Goal: Information Seeking & Learning: Learn about a topic

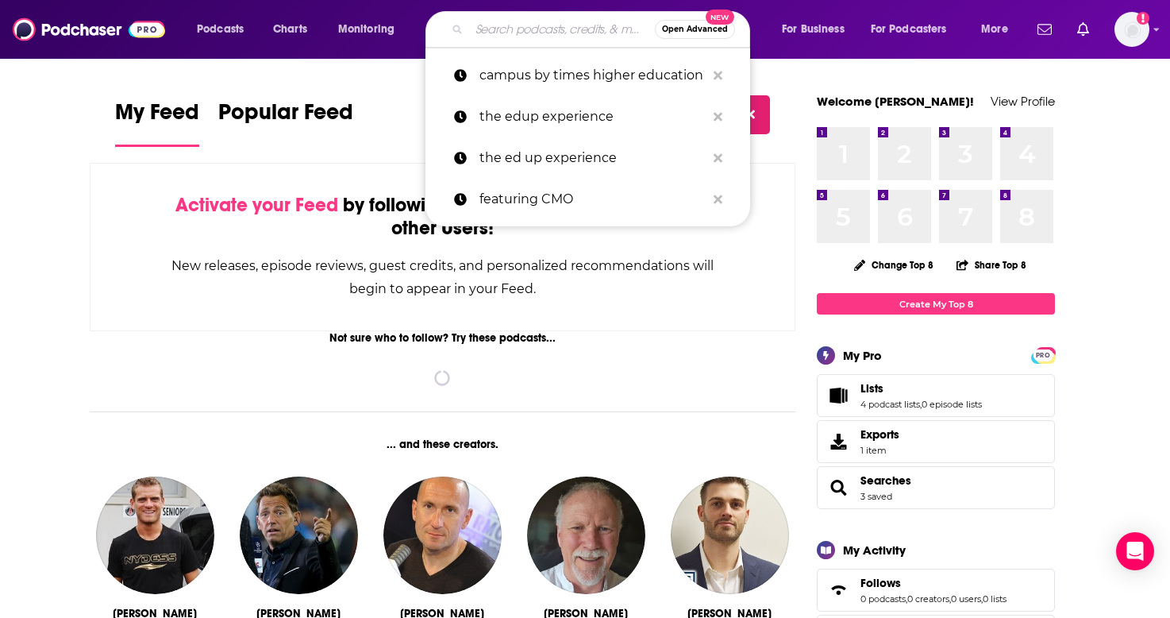
click at [536, 36] on input "Search podcasts, credits, & more..." at bounding box center [562, 29] width 186 height 25
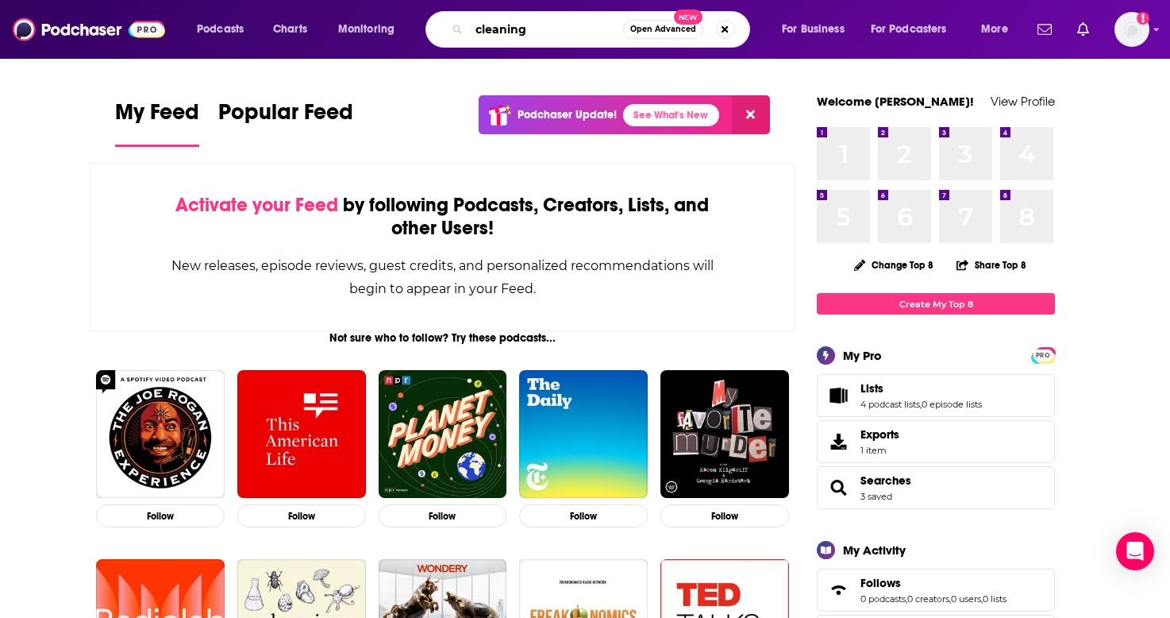
type input "cleaning"
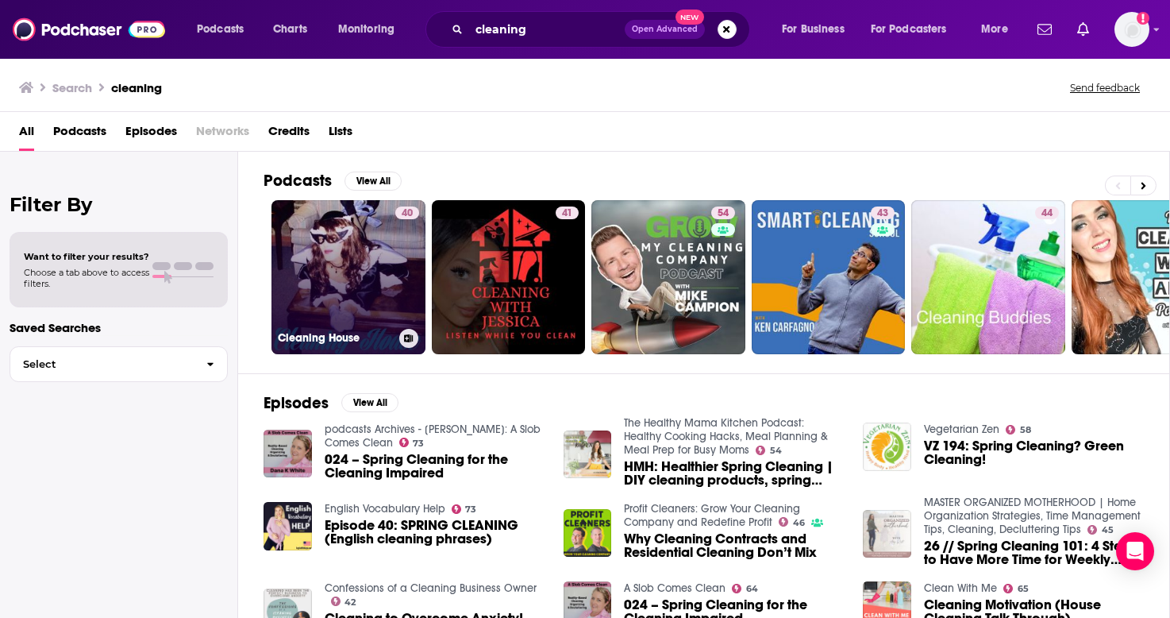
click at [377, 267] on link "40 Cleaning House" at bounding box center [349, 277] width 154 height 154
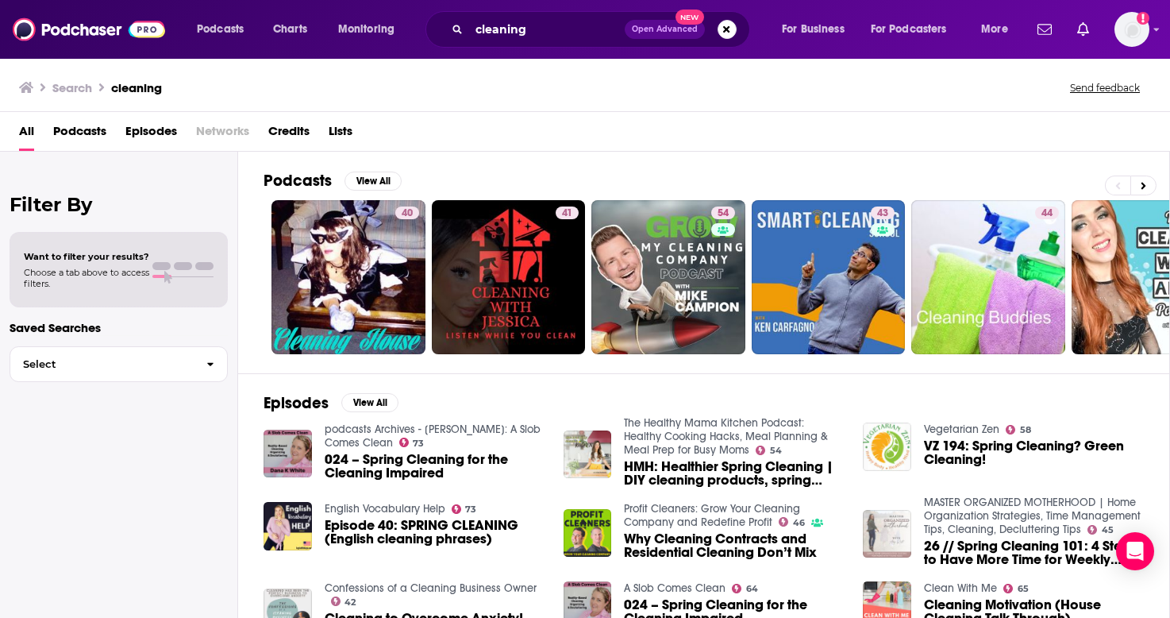
click at [152, 270] on div "Want to filter your results? Choose a tab above to access filters." at bounding box center [119, 270] width 190 height 38
click at [202, 364] on span "button" at bounding box center [210, 364] width 33 height 34
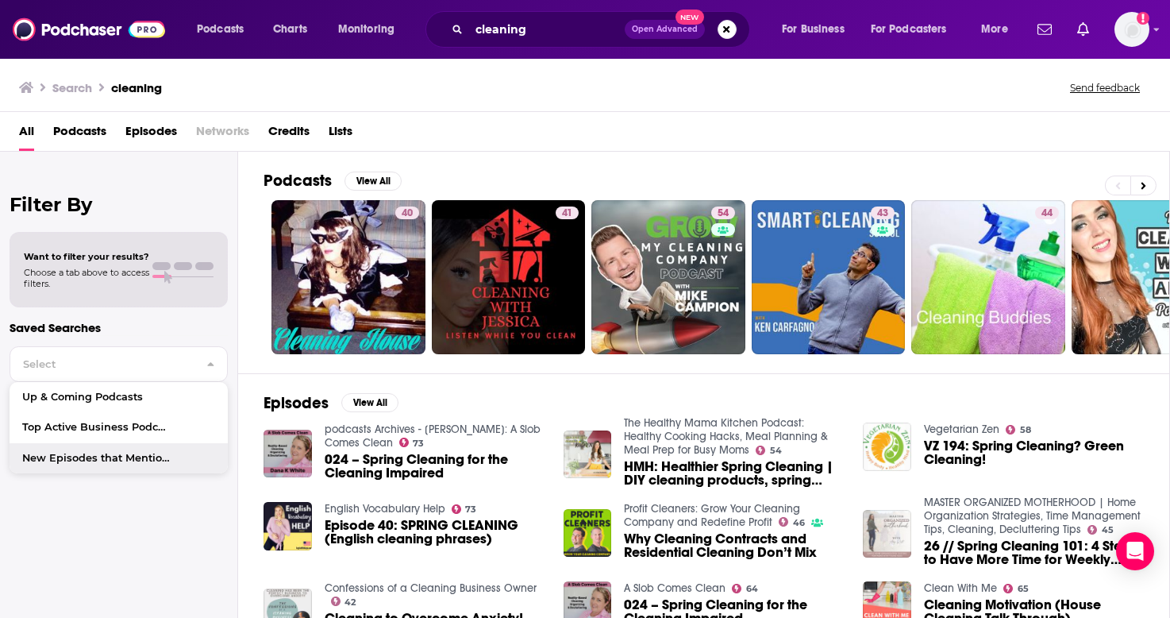
click at [139, 562] on div "Filter By Want to filter your results? Choose a tab above to access filters. Sa…" at bounding box center [119, 461] width 238 height 618
click at [88, 184] on div "Filter By Want to filter your results? Choose a tab above to access filters. Sa…" at bounding box center [119, 461] width 238 height 618
click at [64, 133] on span "Podcasts" at bounding box center [79, 134] width 53 height 33
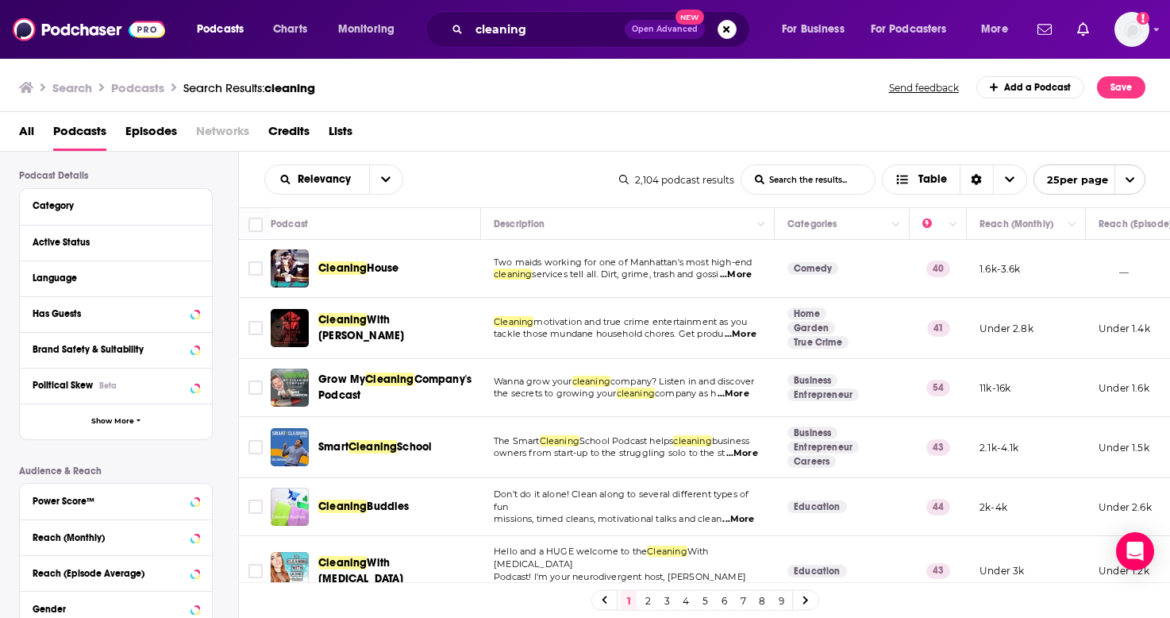
scroll to position [110, 0]
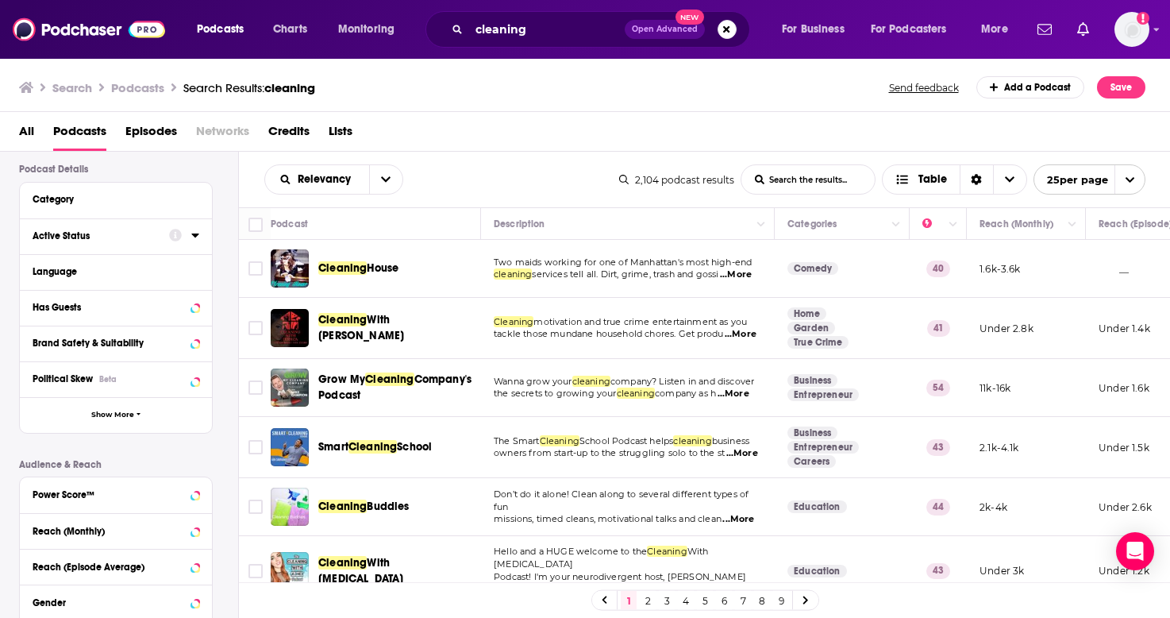
click at [120, 239] on div "Active Status" at bounding box center [96, 235] width 126 height 11
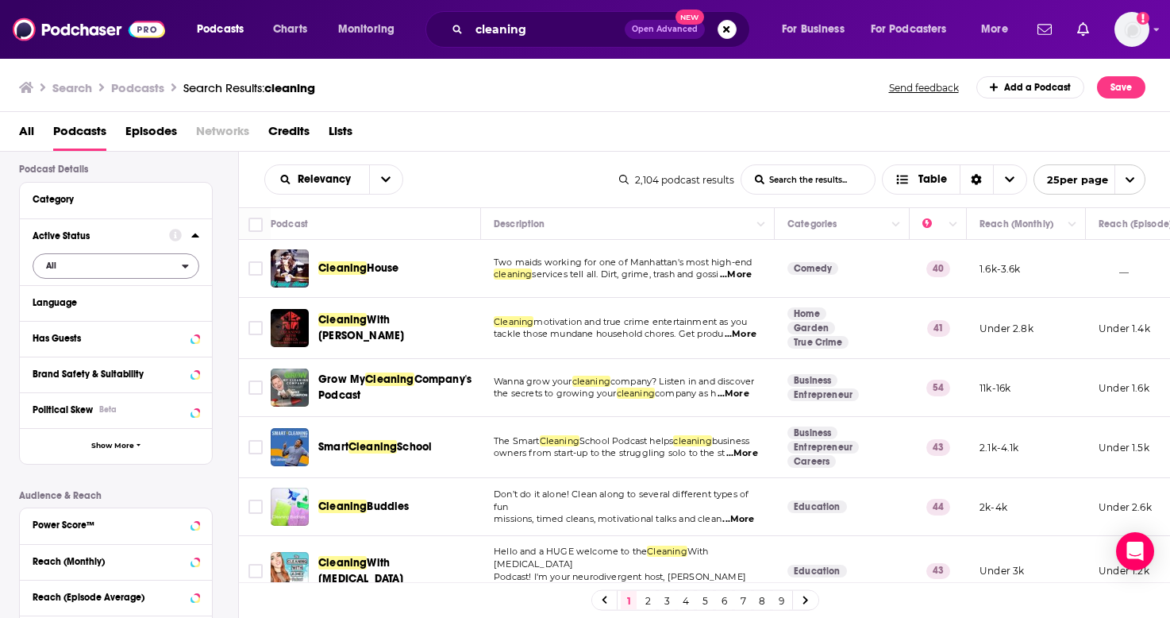
click at [83, 274] on span "All" at bounding box center [107, 265] width 148 height 21
click at [77, 322] on span "Active" at bounding box center [82, 318] width 84 height 9
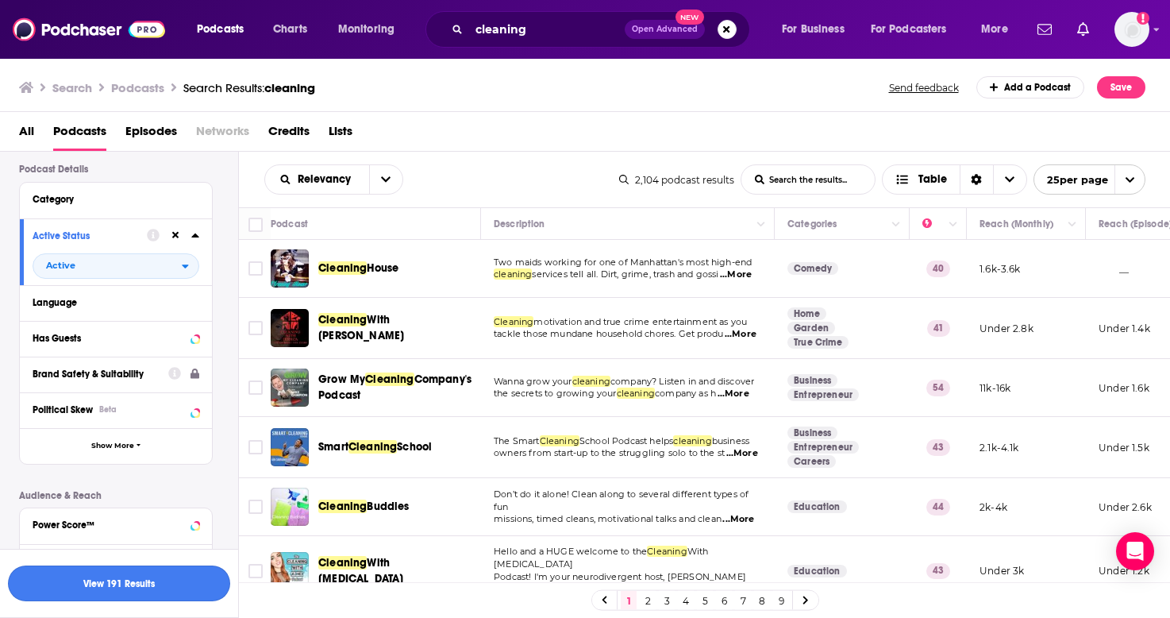
click at [175, 577] on button "View 191 Results" at bounding box center [119, 583] width 222 height 36
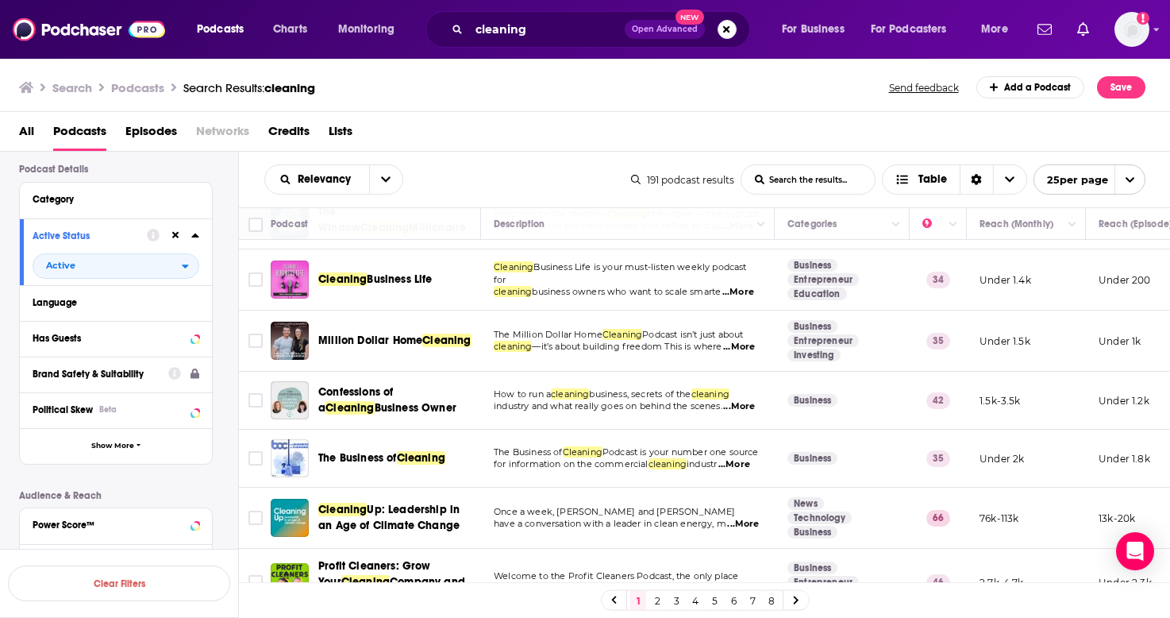
scroll to position [170, 0]
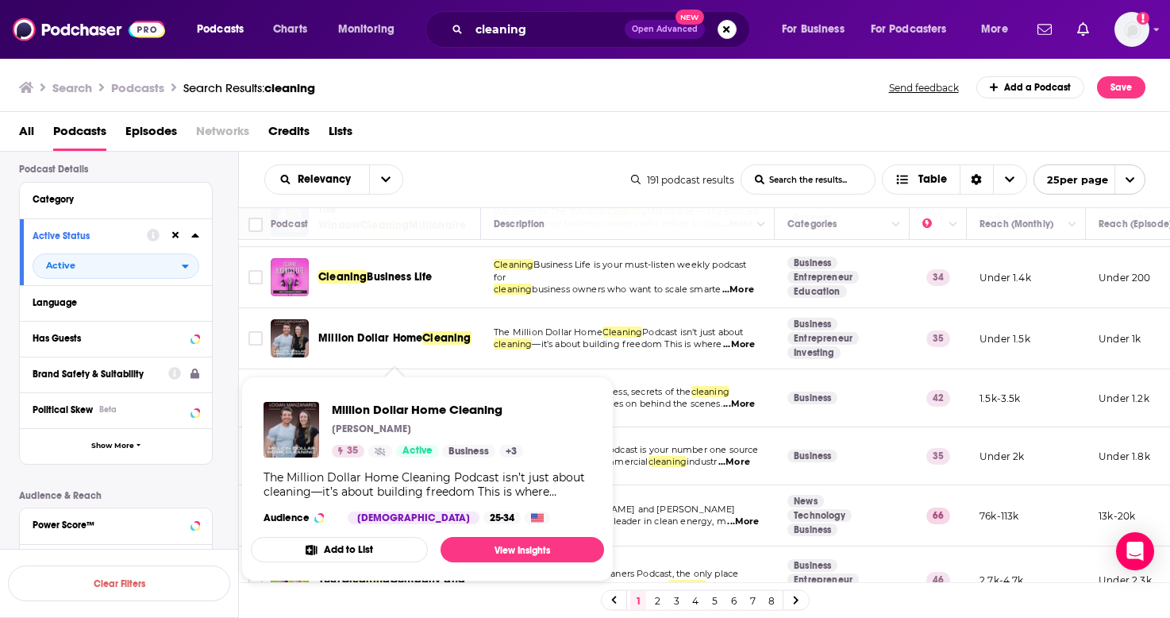
click at [412, 345] on span "Million Dollar Home" at bounding box center [370, 337] width 104 height 13
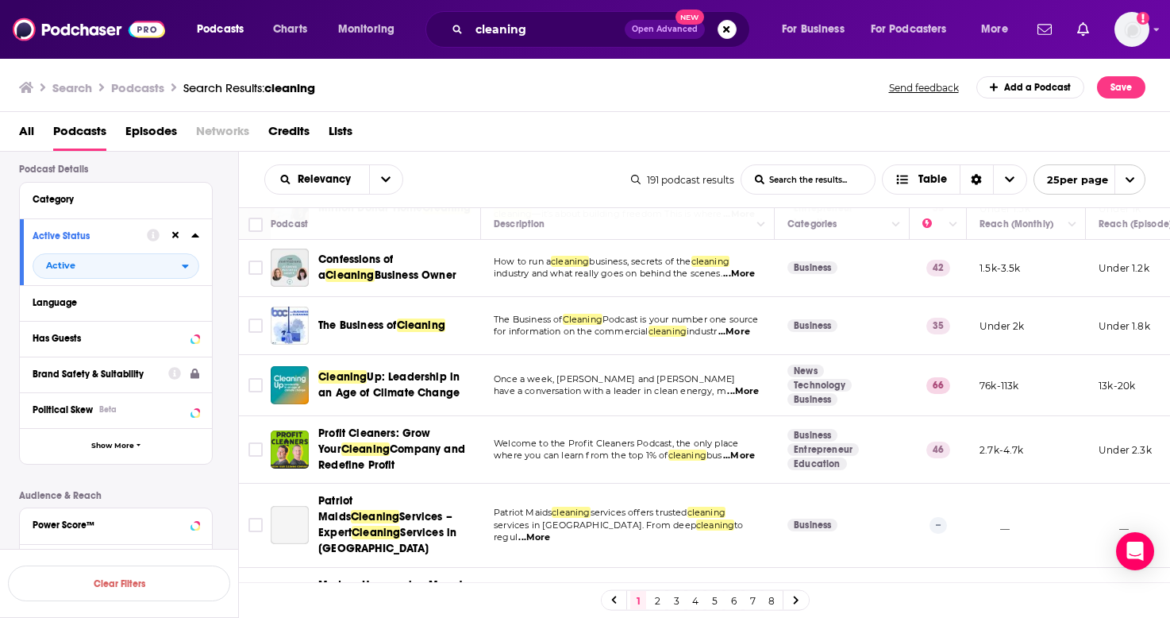
scroll to position [306, 0]
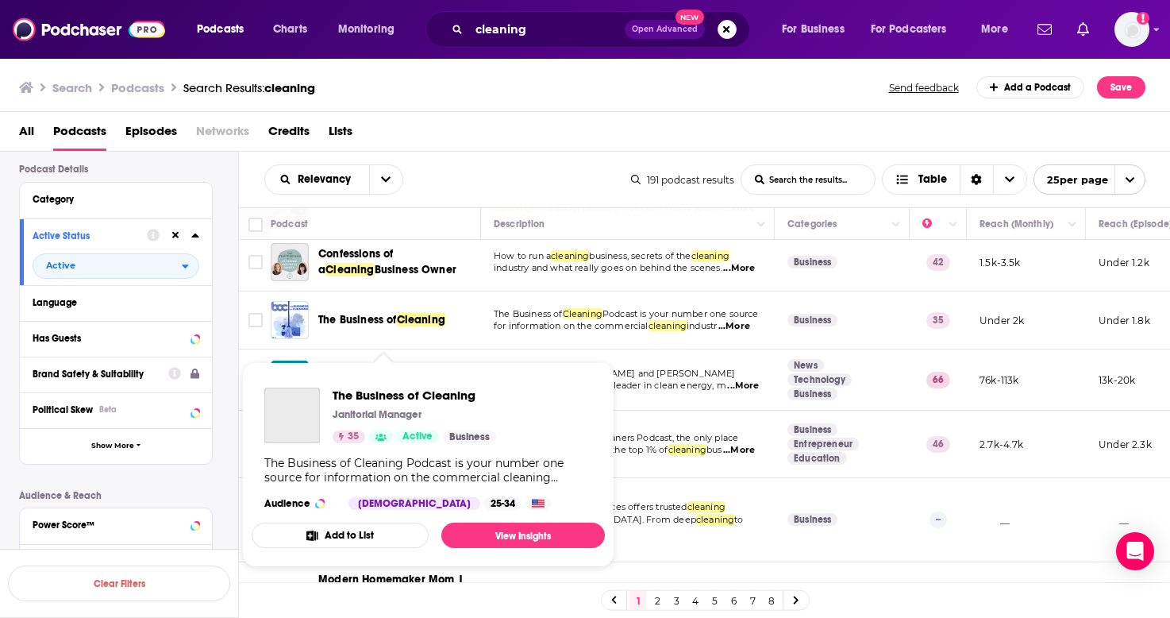
click at [429, 326] on span "Cleaning" at bounding box center [421, 319] width 48 height 13
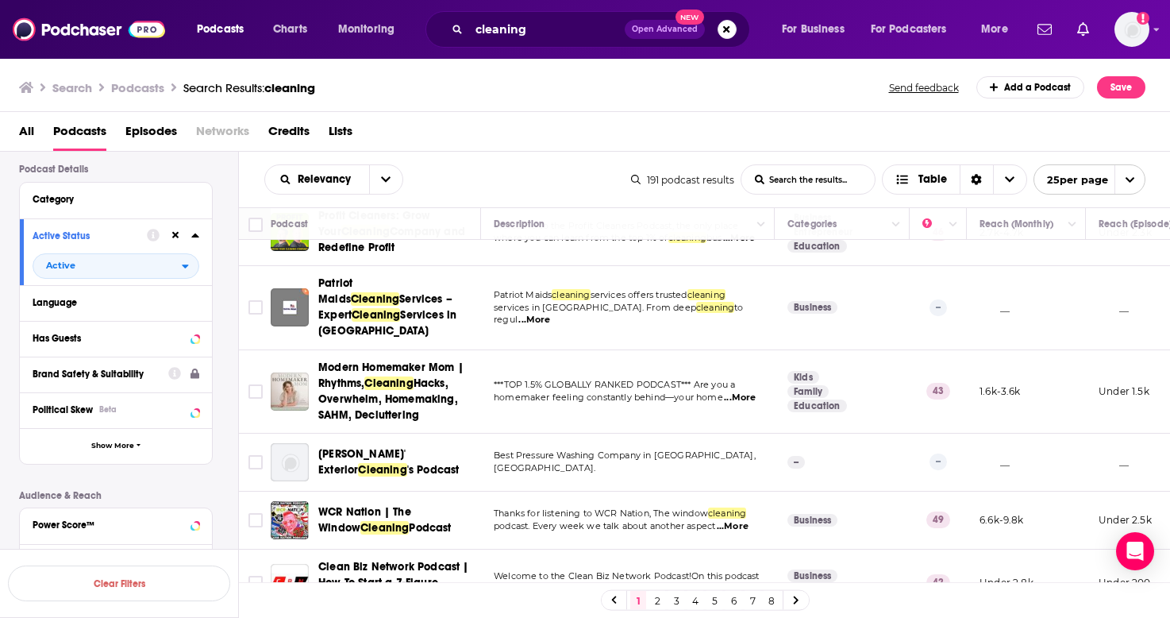
scroll to position [521, 0]
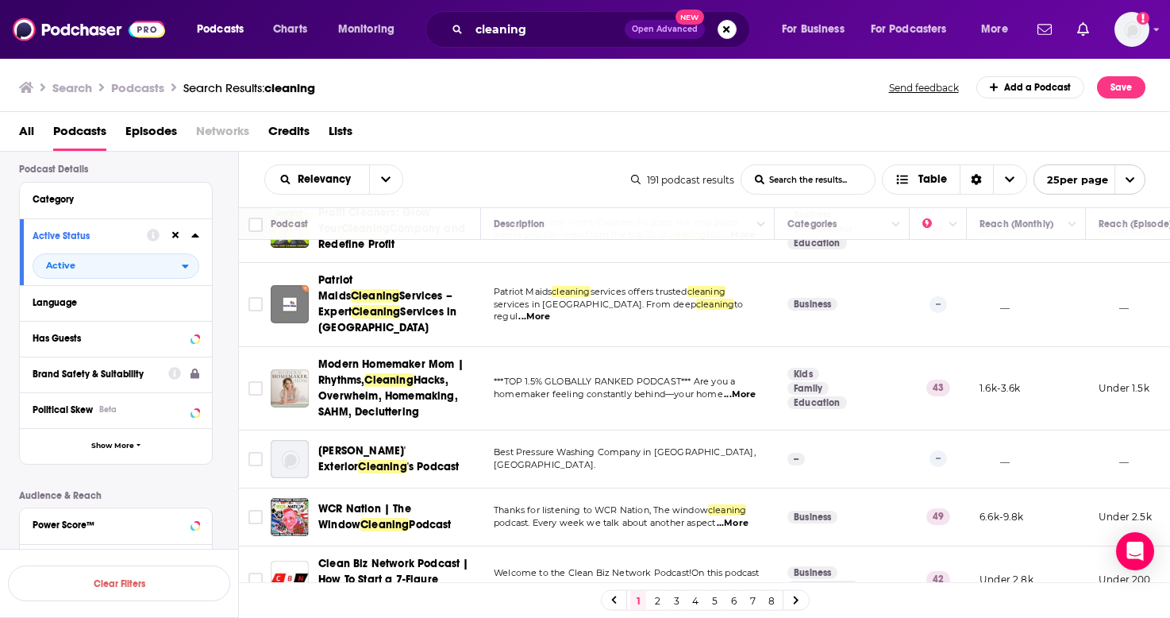
click at [433, 380] on div "Podcasts Charts Monitoring cleaning Open Advanced New For Business For Podcaste…" at bounding box center [585, 309] width 1170 height 618
click at [652, 354] on td "***TOP 1.5% GLOBALLY RANKED PODCAST*** Are you a homemaker feeling constantly b…" at bounding box center [628, 388] width 294 height 83
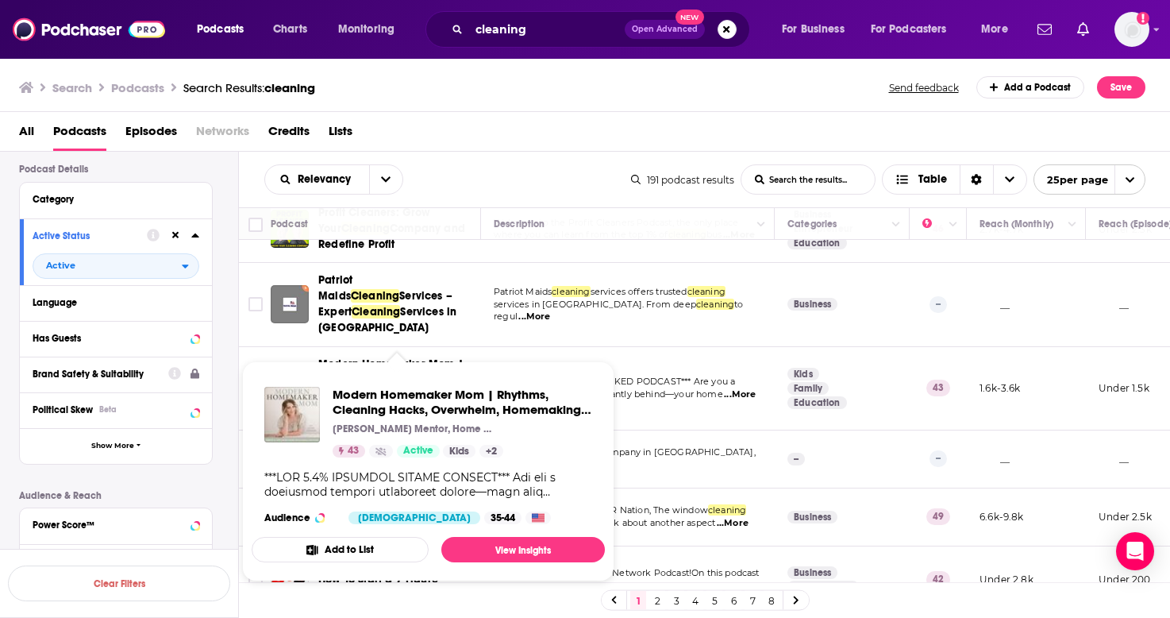
click at [409, 378] on div "Modern Homemaker Mom | Rhythms, Cleaning Hacks, Overwhelm, Homemaking, SAHM, De…" at bounding box center [428, 455] width 353 height 163
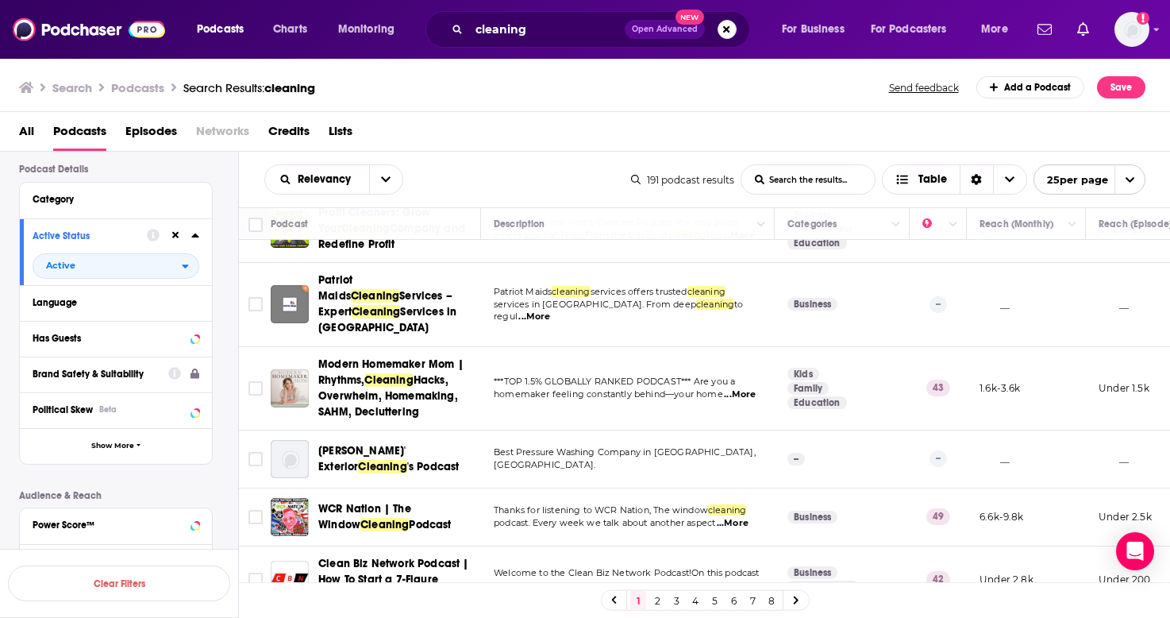
click at [732, 387] on span "***TOP 1.5% GLOBALLY RANKED PODCAST*** Are you a" at bounding box center [614, 381] width 241 height 11
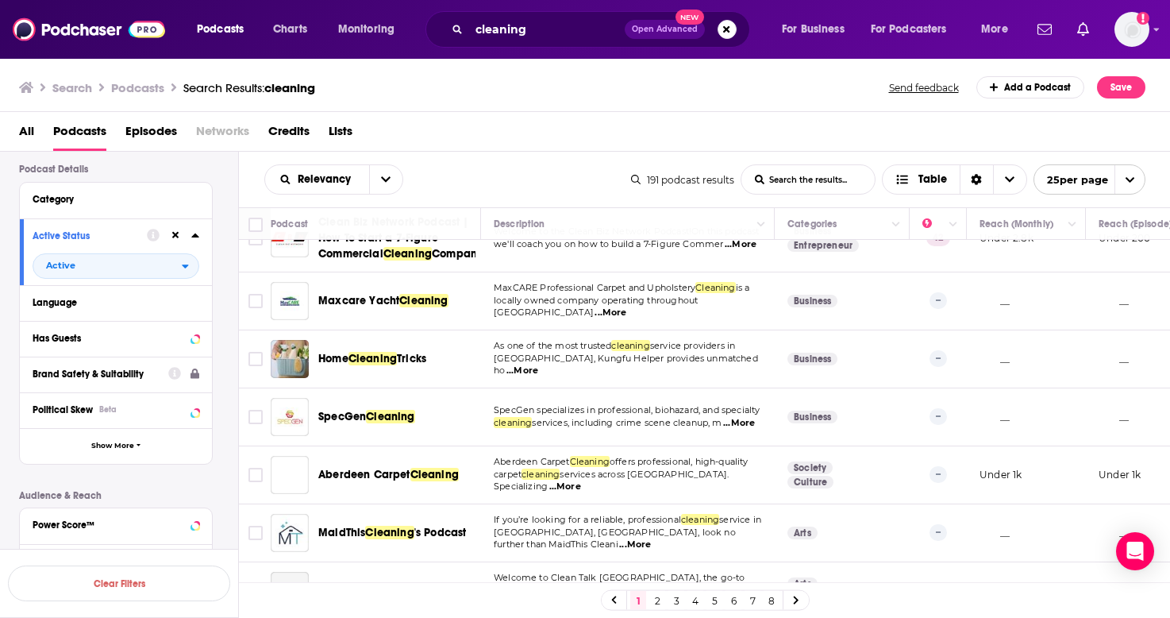
scroll to position [865, 0]
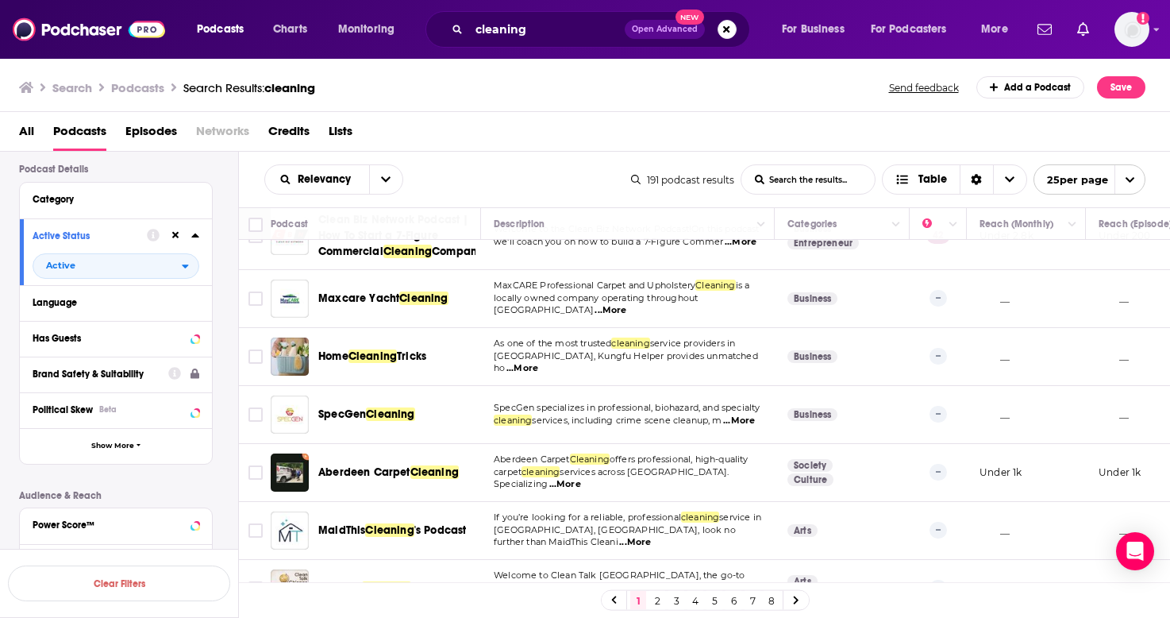
click at [411, 372] on div "Podcasts Charts Monitoring cleaning Open Advanced New For Business For Podcaste…" at bounding box center [585, 309] width 1170 height 618
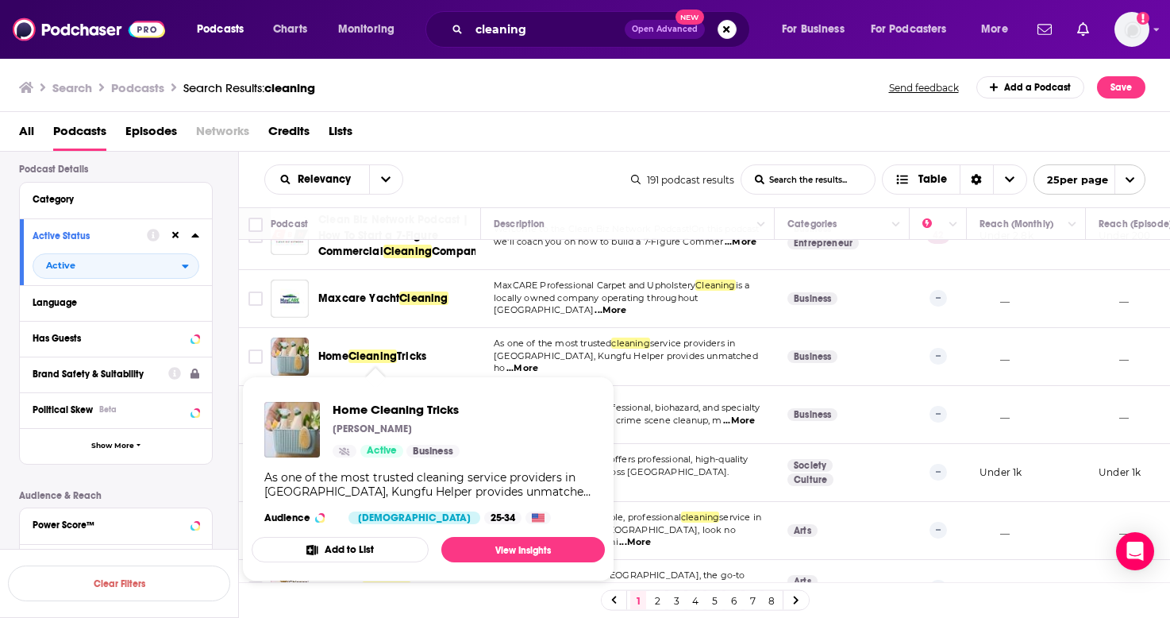
click at [418, 371] on span "Home Cleaning Tricks Peter Active Business As one of the most trusted cleaning …" at bounding box center [428, 479] width 372 height 224
click at [525, 549] on link "View Insights" at bounding box center [523, 549] width 164 height 25
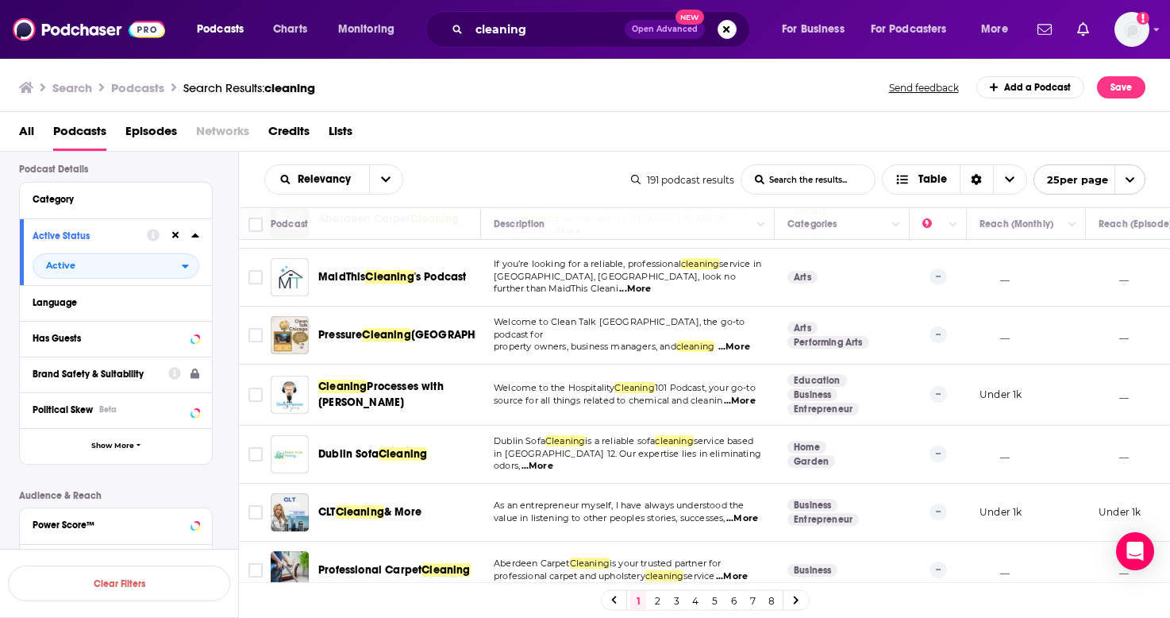
scroll to position [1122, 0]
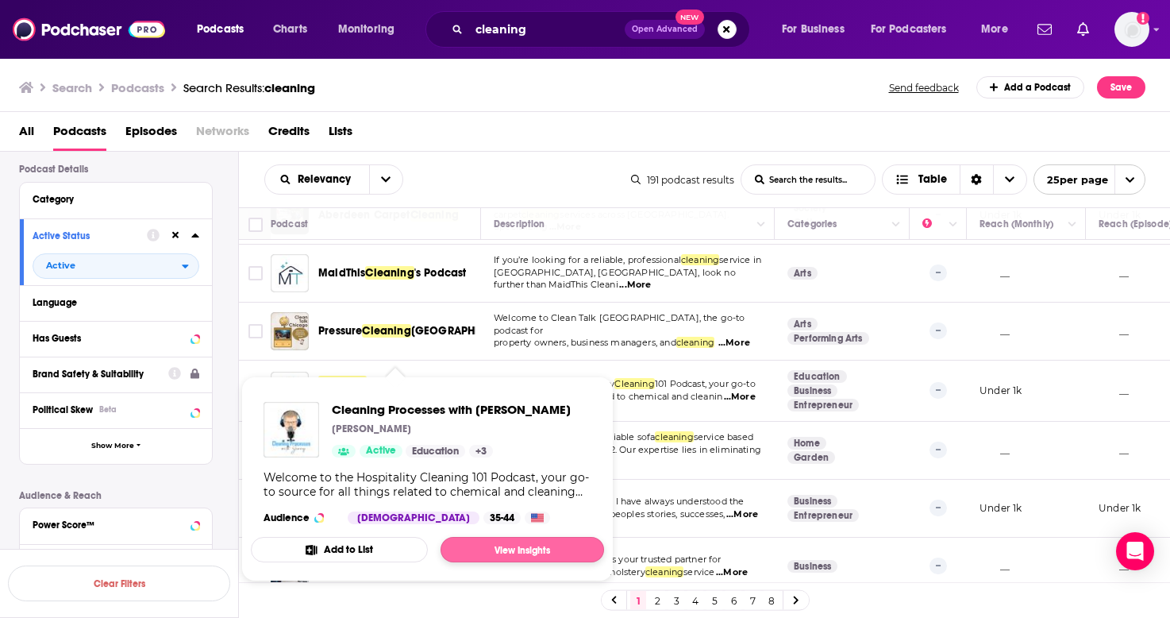
click at [511, 553] on link "View Insights" at bounding box center [523, 549] width 164 height 25
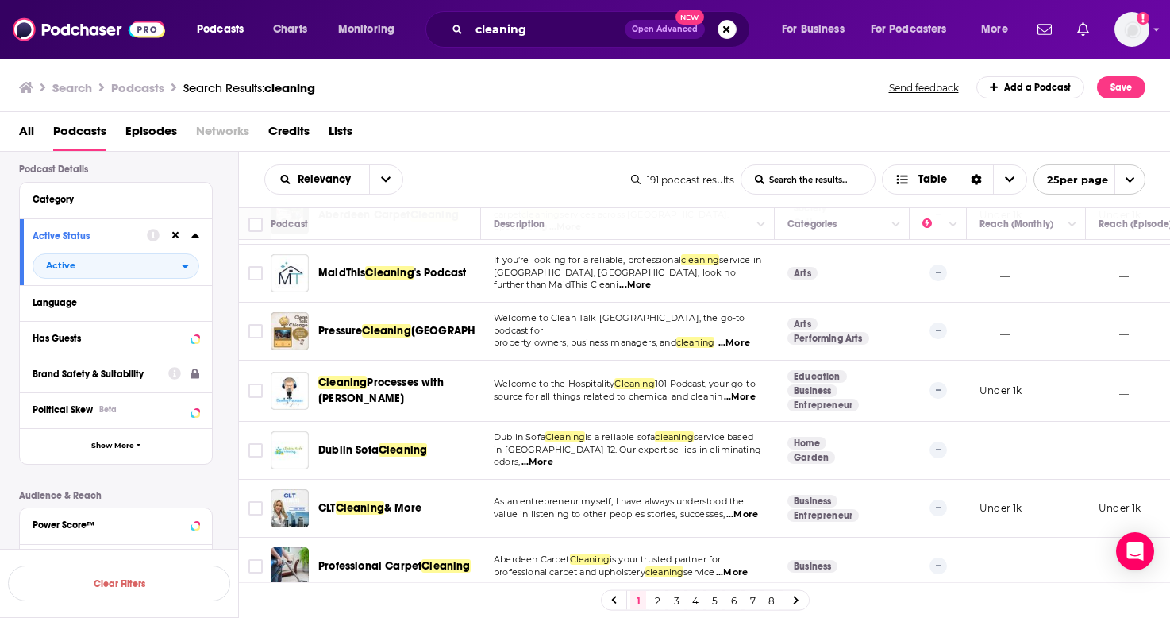
scroll to position [1116, 0]
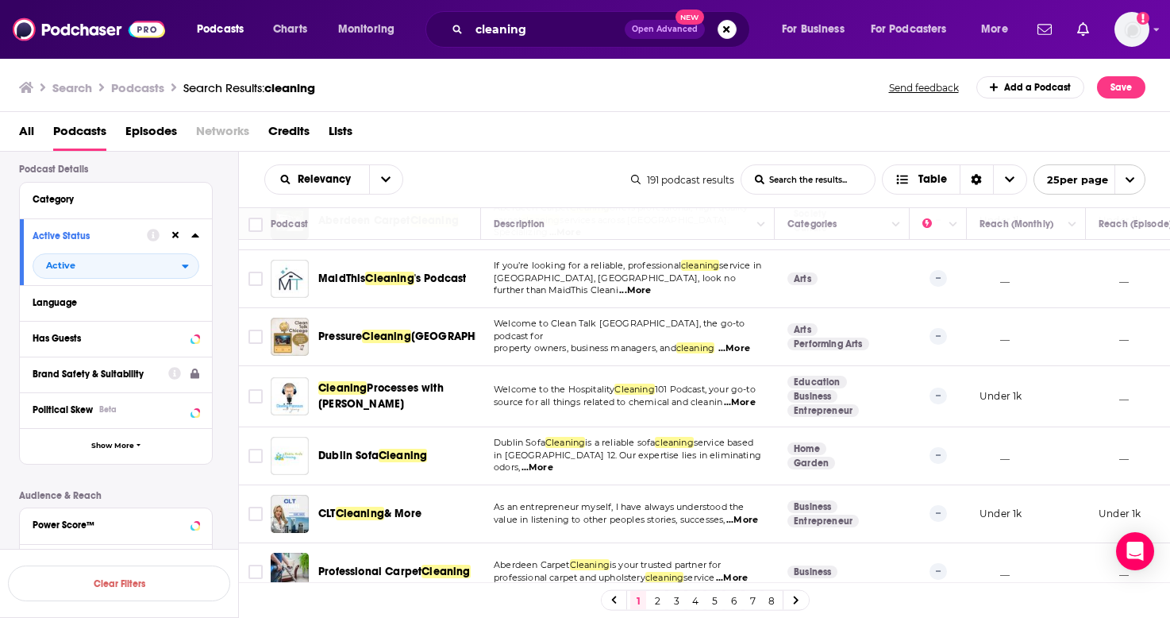
click at [374, 411] on span "Processes with Jerry" at bounding box center [380, 395] width 125 height 29
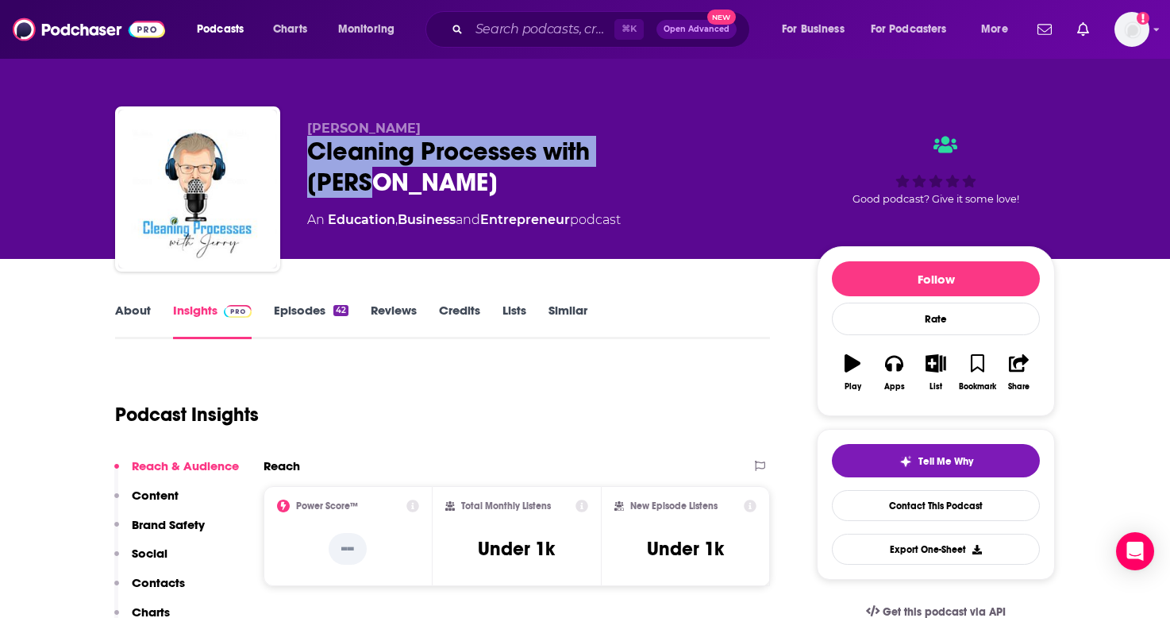
drag, startPoint x: 300, startPoint y: 148, endPoint x: 668, endPoint y: 152, distance: 367.7
click at [668, 152] on div "Jerry Bauer Cleaning Processes with Jerry An Education , Business and Entrepren…" at bounding box center [585, 192] width 940 height 172
copy h2 "Cleaning Processes with Jerry"
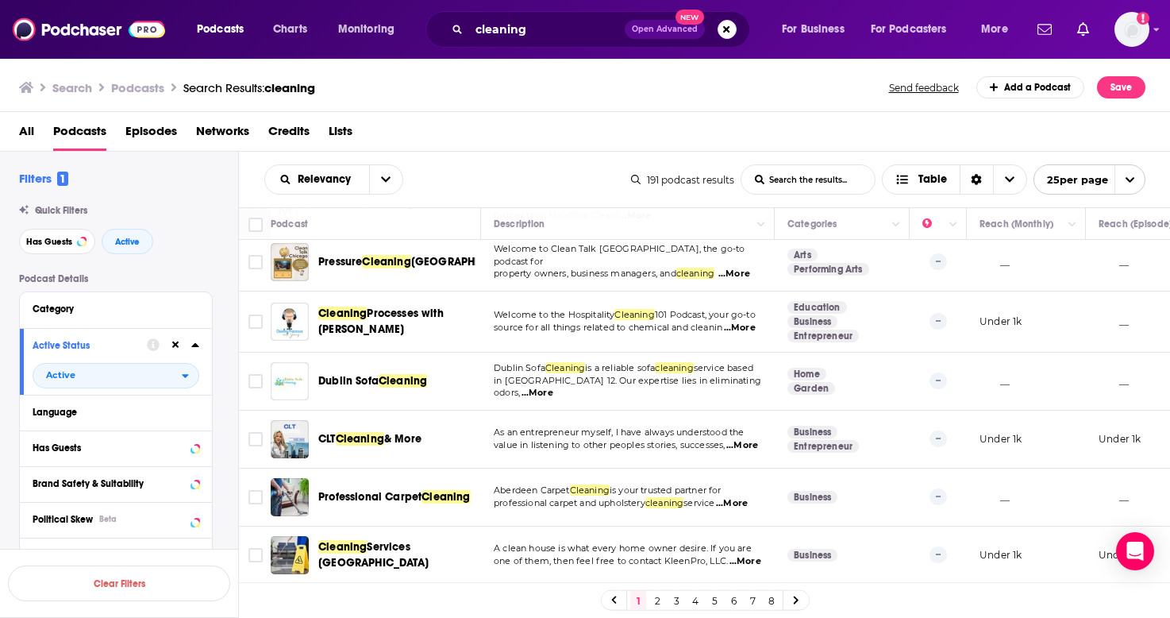
scroll to position [1197, 0]
click at [657, 598] on link "2" at bounding box center [658, 600] width 16 height 19
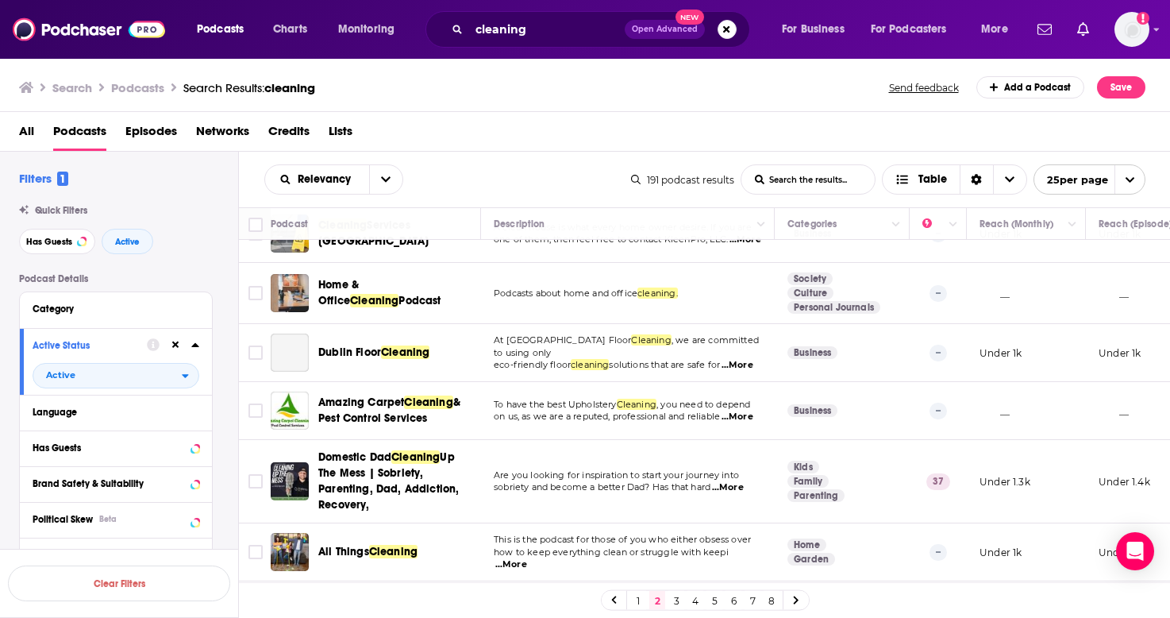
scroll to position [42, 0]
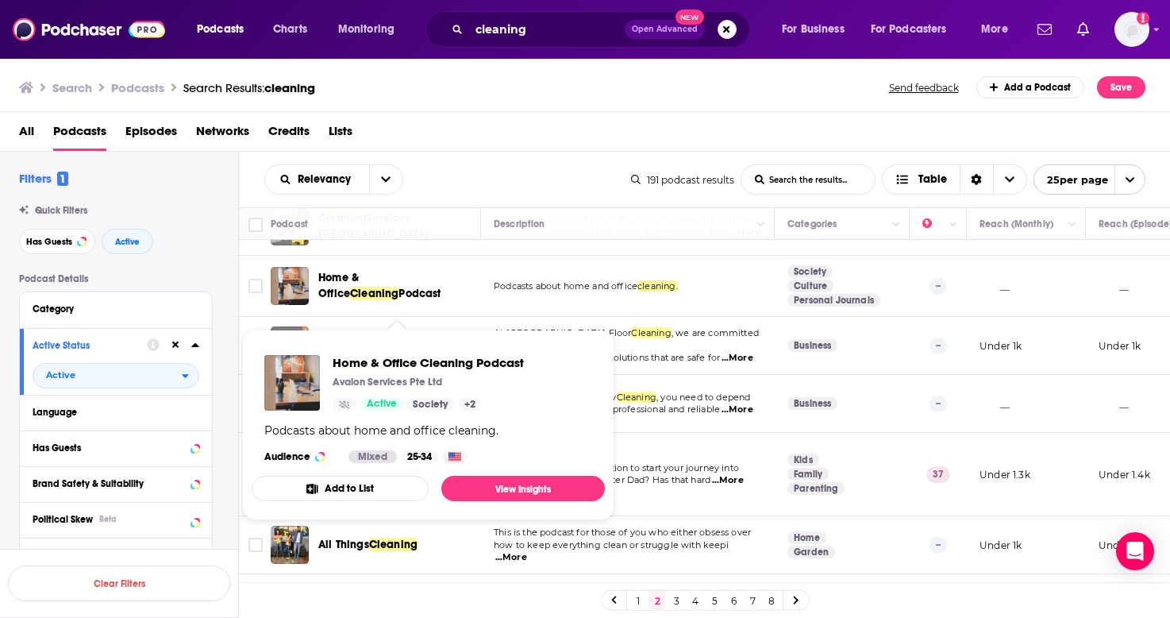
click at [399, 289] on span "Cleaning" at bounding box center [374, 293] width 48 height 13
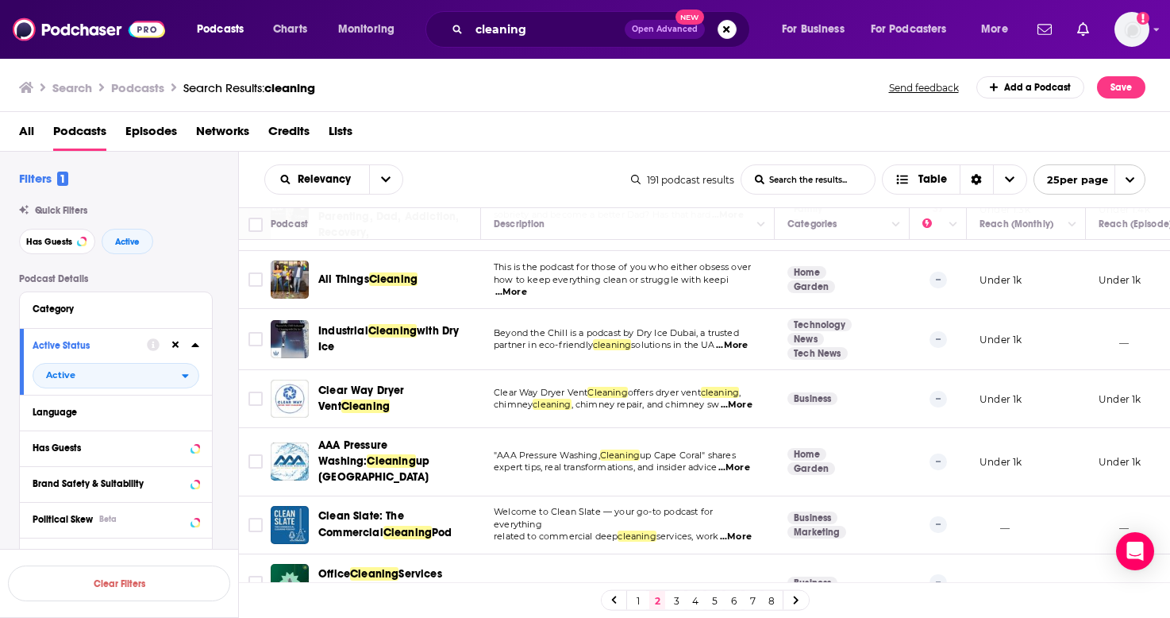
scroll to position [310, 0]
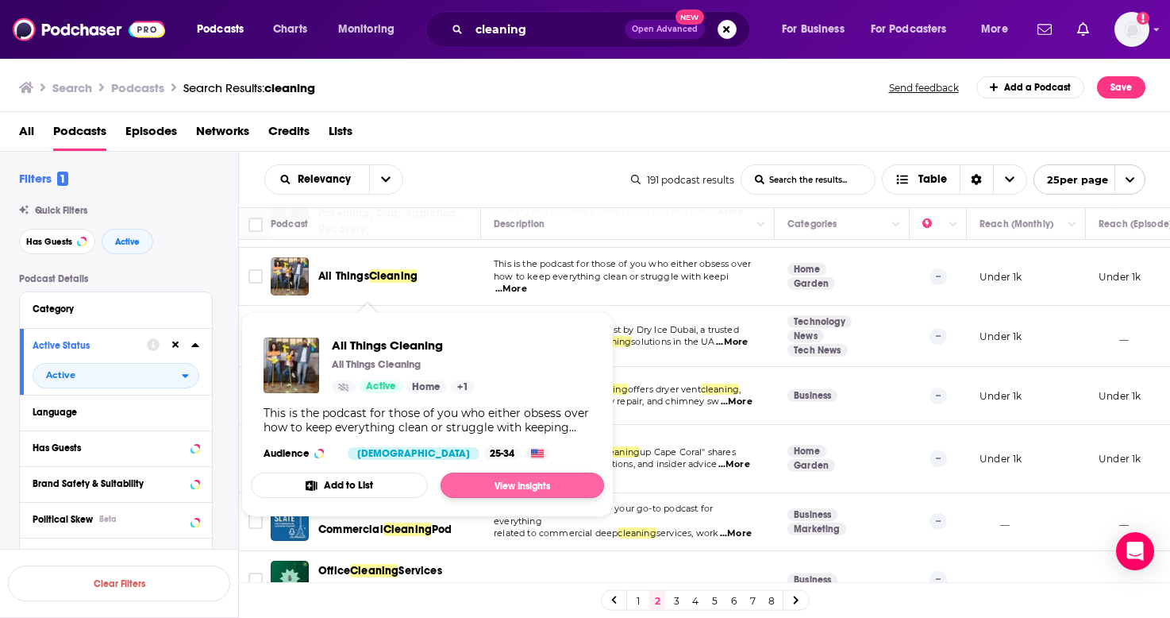
click at [493, 488] on link "View Insights" at bounding box center [523, 484] width 164 height 25
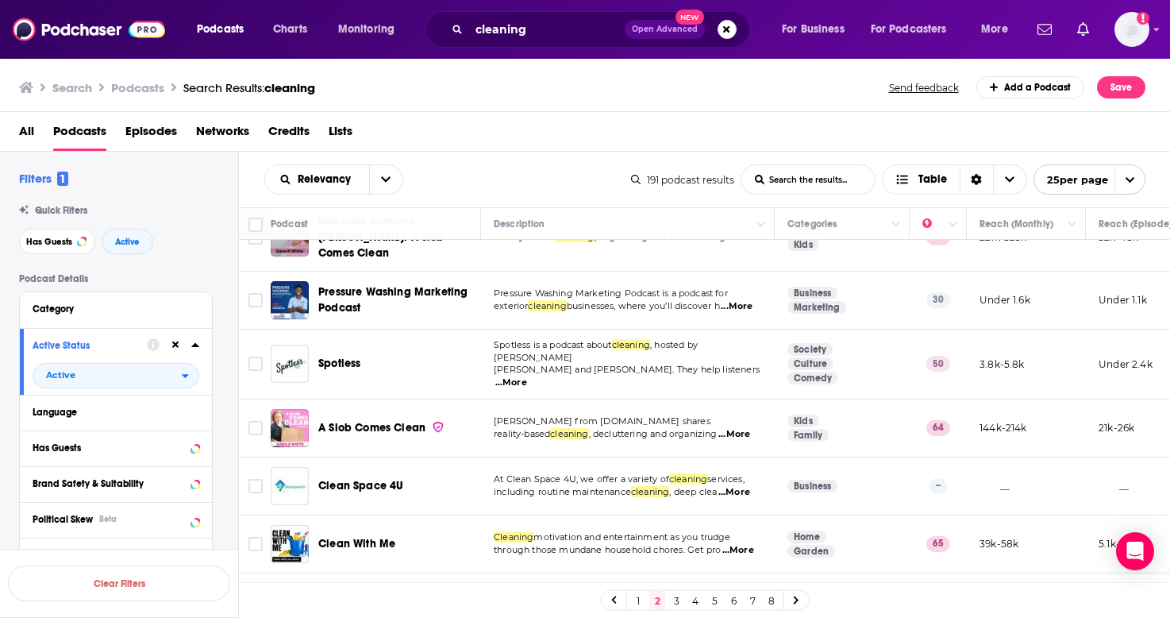
scroll to position [0, 0]
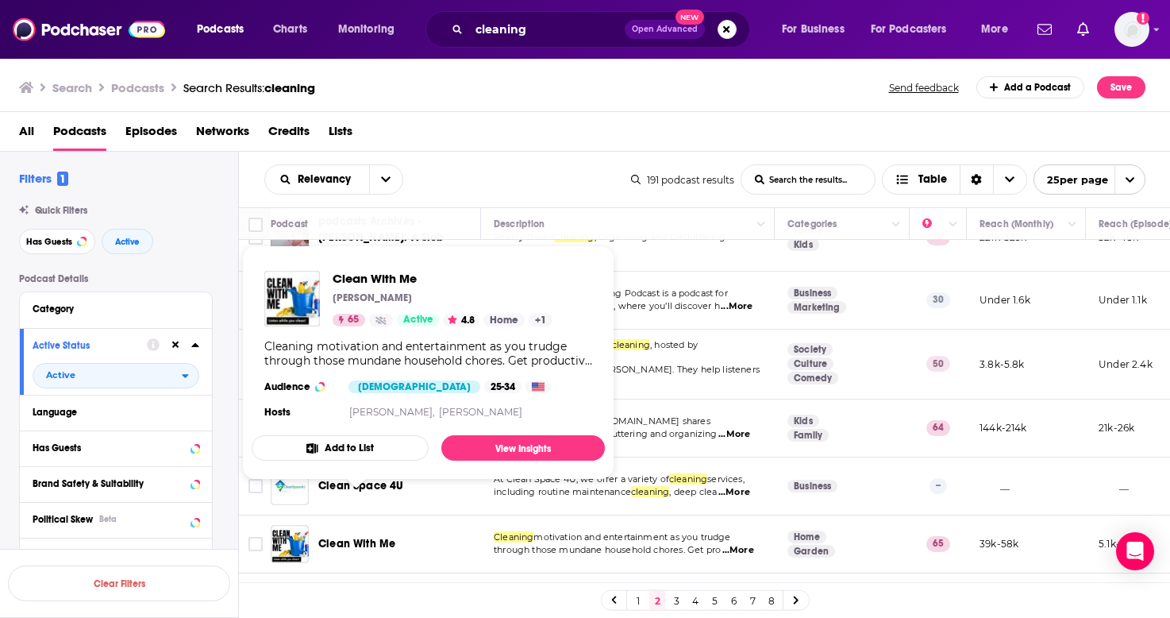
click at [345, 537] on span "Clean With Me" at bounding box center [356, 543] width 77 height 13
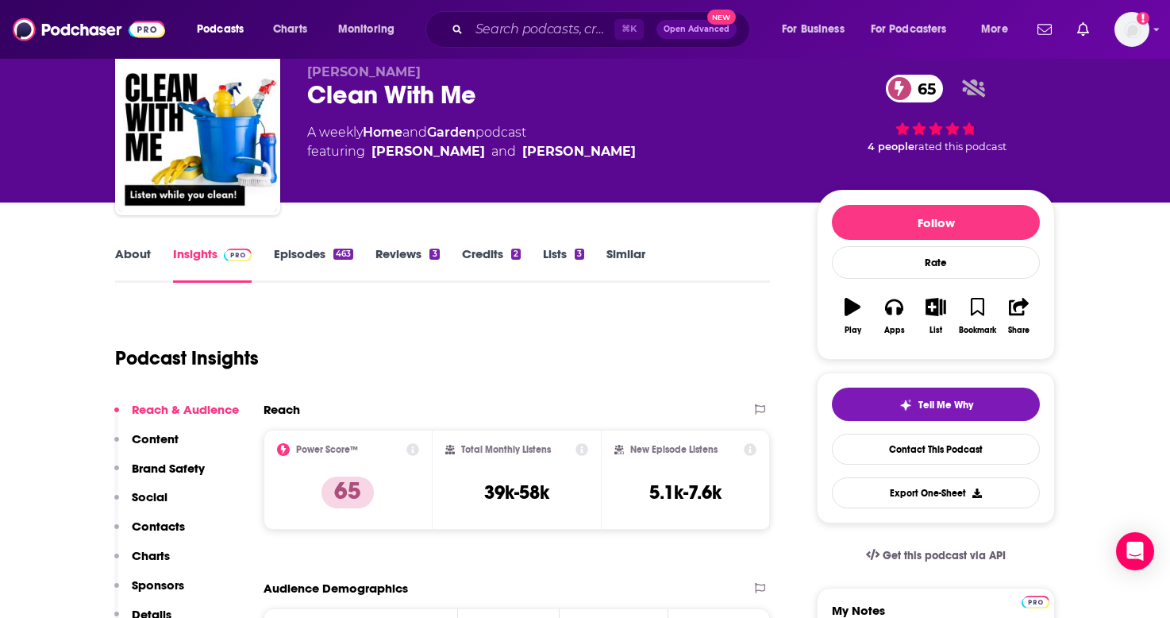
scroll to position [23, 0]
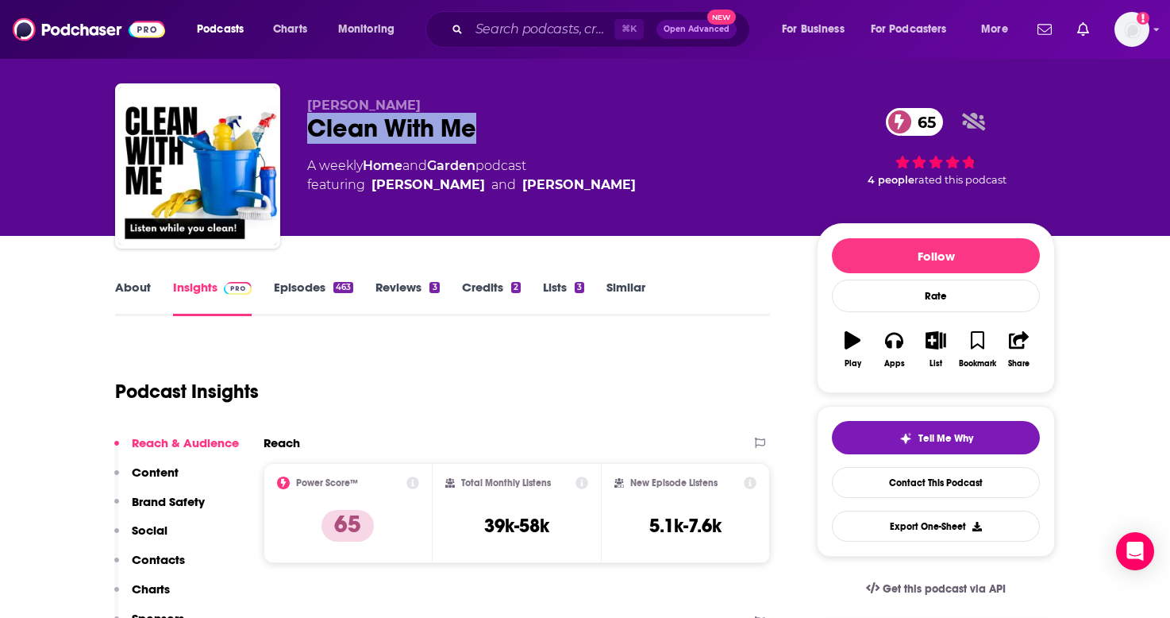
drag, startPoint x: 488, startPoint y: 125, endPoint x: 303, endPoint y: 125, distance: 185.0
click at [303, 125] on div "Raani Starnes Clean With Me 65 A weekly Home and Garden podcast featuring Jessi…" at bounding box center [585, 169] width 940 height 172
copy h2 "Clean With Me"
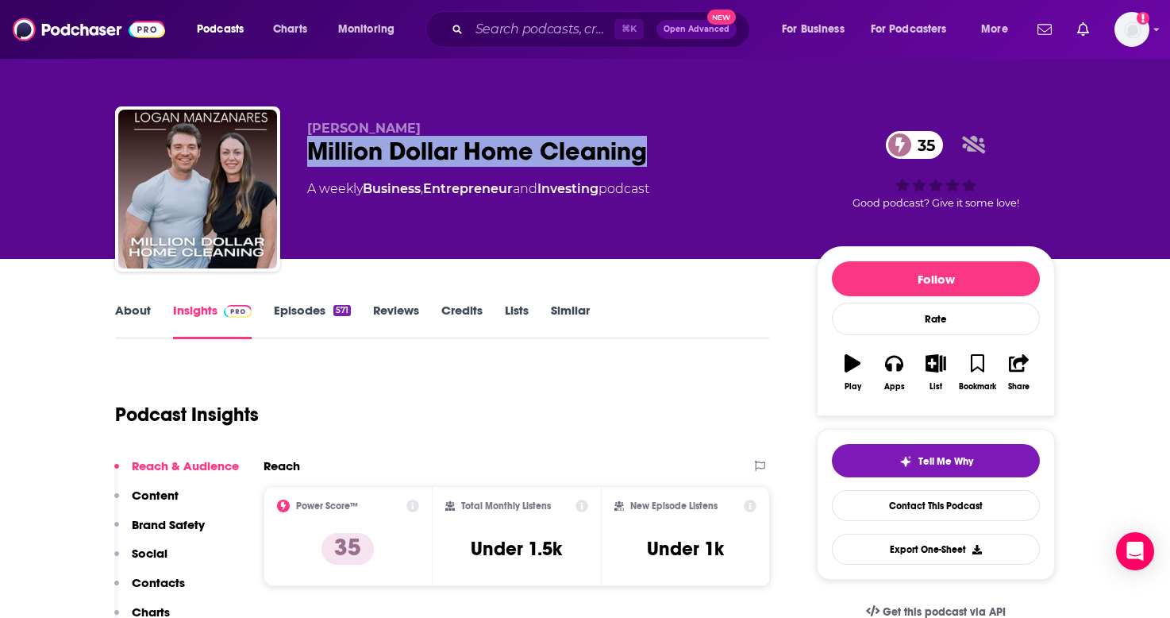
drag, startPoint x: 308, startPoint y: 150, endPoint x: 652, endPoint y: 149, distance: 343.8
click at [652, 149] on div "Million Dollar Home Cleaning 35" at bounding box center [549, 151] width 484 height 31
copy h2 "Million Dollar Home Cleaning"
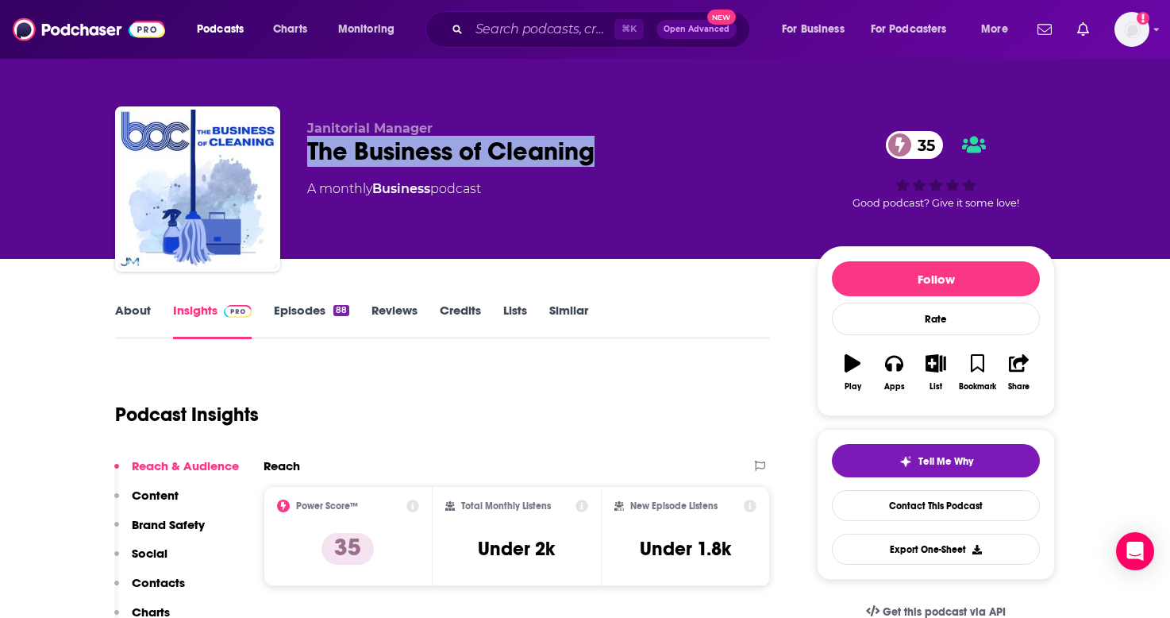
drag, startPoint x: 313, startPoint y: 152, endPoint x: 594, endPoint y: 161, distance: 281.2
click at [594, 161] on div "The Business of Cleaning 35" at bounding box center [549, 151] width 484 height 31
copy h2 "The Business of Cleaning"
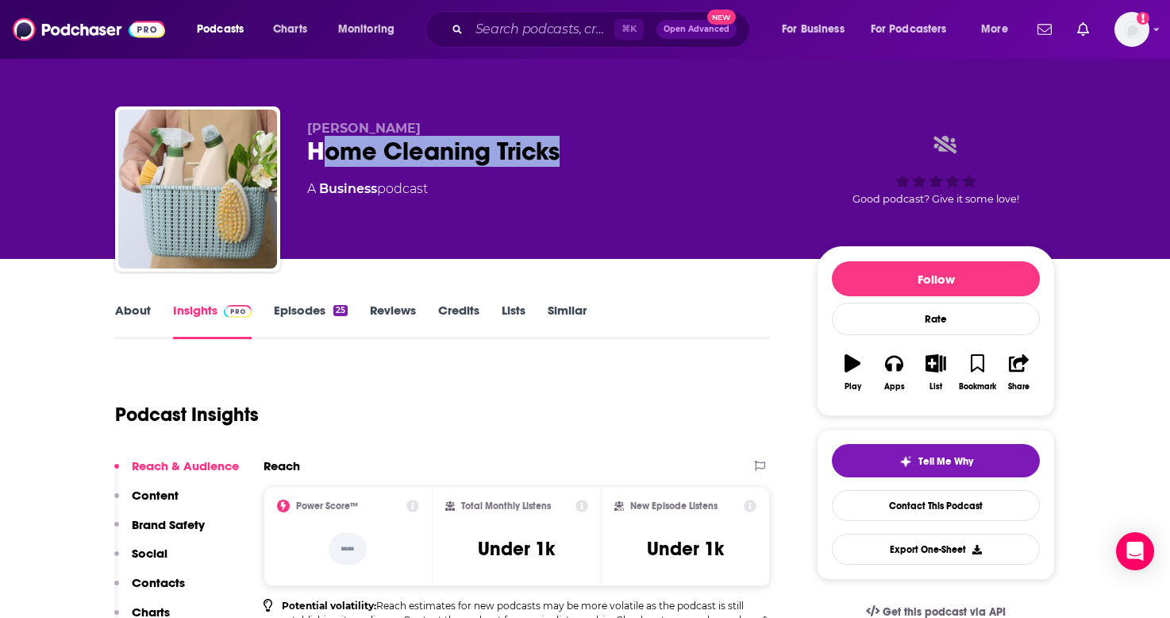
drag, startPoint x: 589, startPoint y: 152, endPoint x: 317, endPoint y: 146, distance: 272.4
click at [317, 146] on div "Home Cleaning Tricks" at bounding box center [549, 151] width 484 height 31
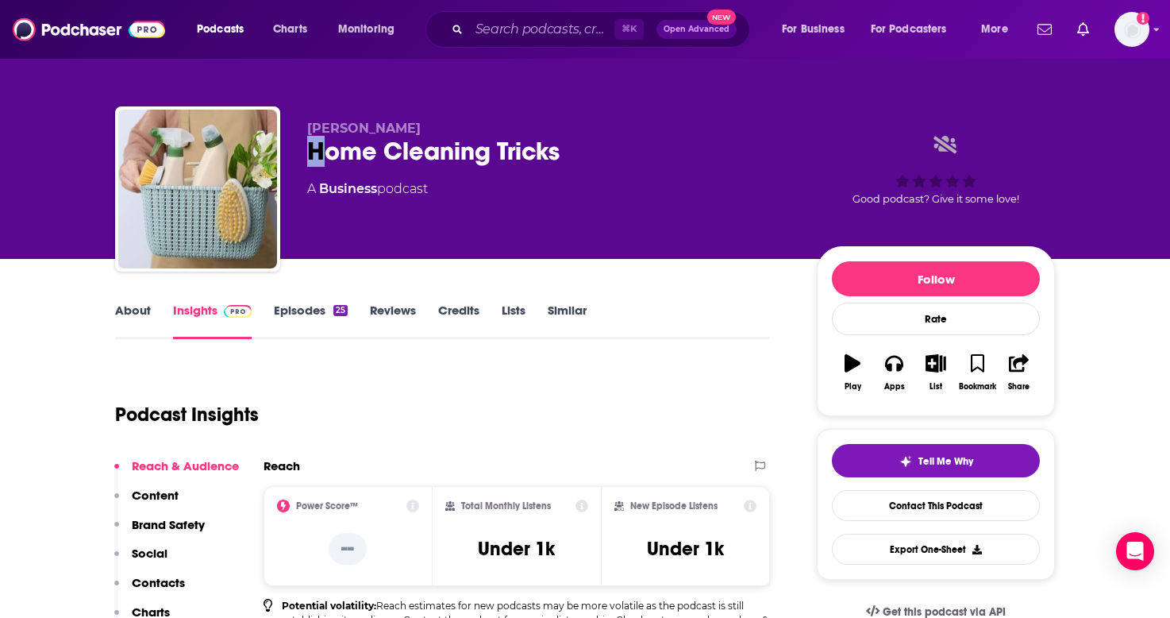
click at [316, 146] on div "Home Cleaning Tricks" at bounding box center [549, 151] width 484 height 31
click at [308, 146] on div "Home Cleaning Tricks" at bounding box center [549, 151] width 484 height 31
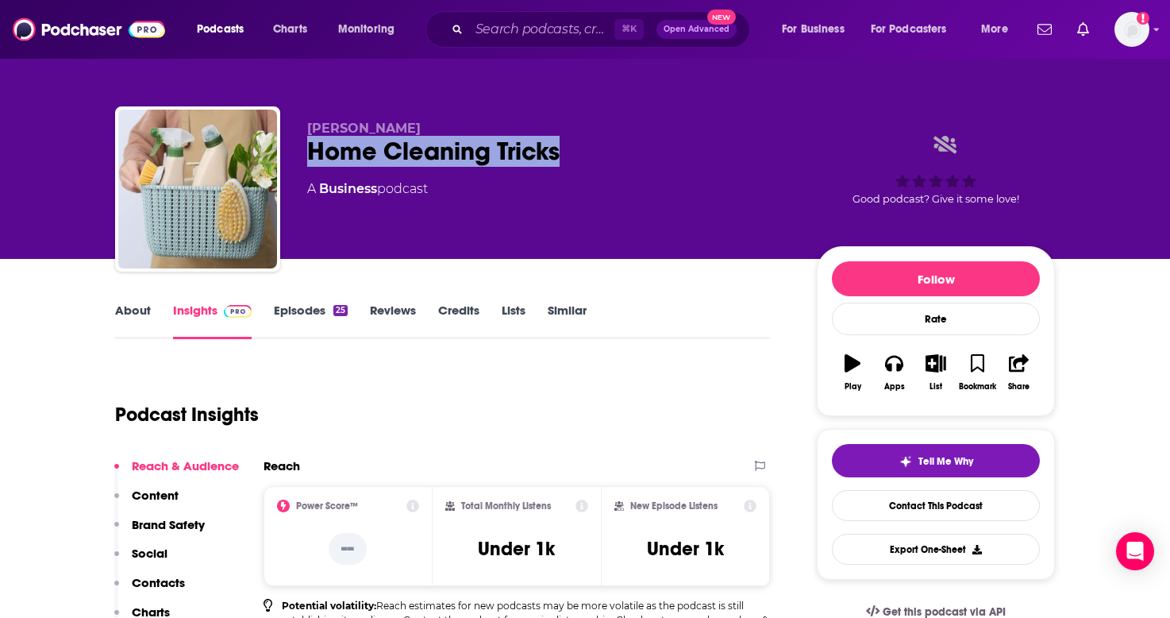
drag, startPoint x: 306, startPoint y: 148, endPoint x: 575, endPoint y: 145, distance: 269.2
click at [575, 145] on div "Peter Home Cleaning Tricks A Business podcast Good podcast? Give it some love!" at bounding box center [585, 192] width 940 height 172
copy h2 "Home Cleaning Tricks"
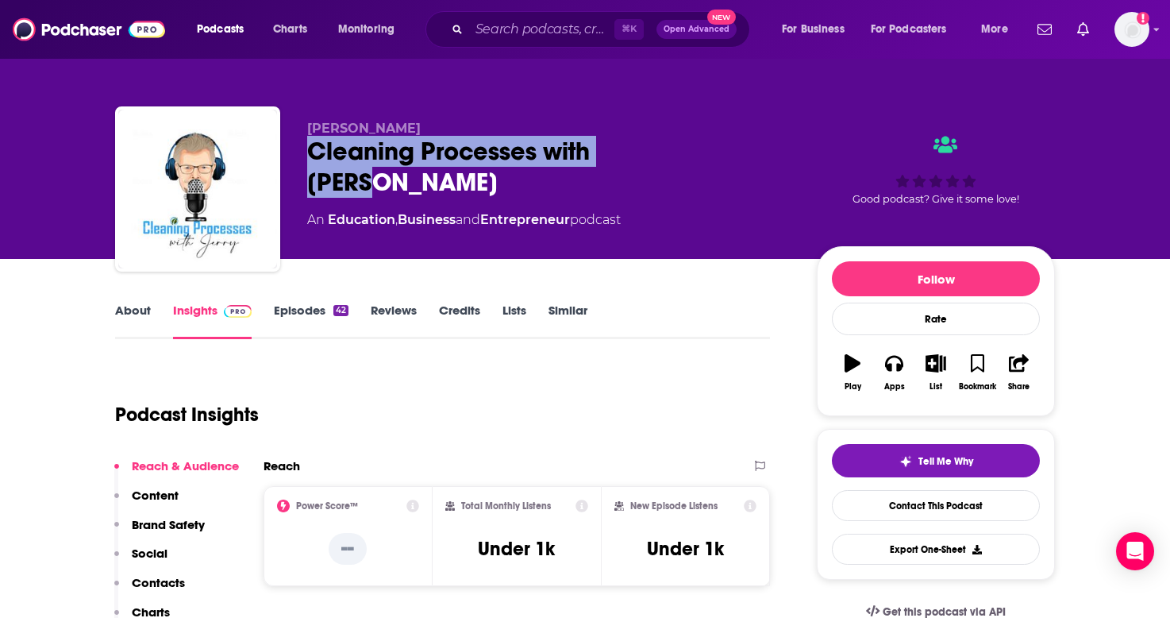
drag, startPoint x: 660, startPoint y: 156, endPoint x: 306, endPoint y: 156, distance: 354.1
click at [306, 156] on div "Jerry Bauer Cleaning Processes with Jerry An Education , Business and Entrepren…" at bounding box center [585, 192] width 940 height 172
copy h2 "Cleaning Processes with Jerry"
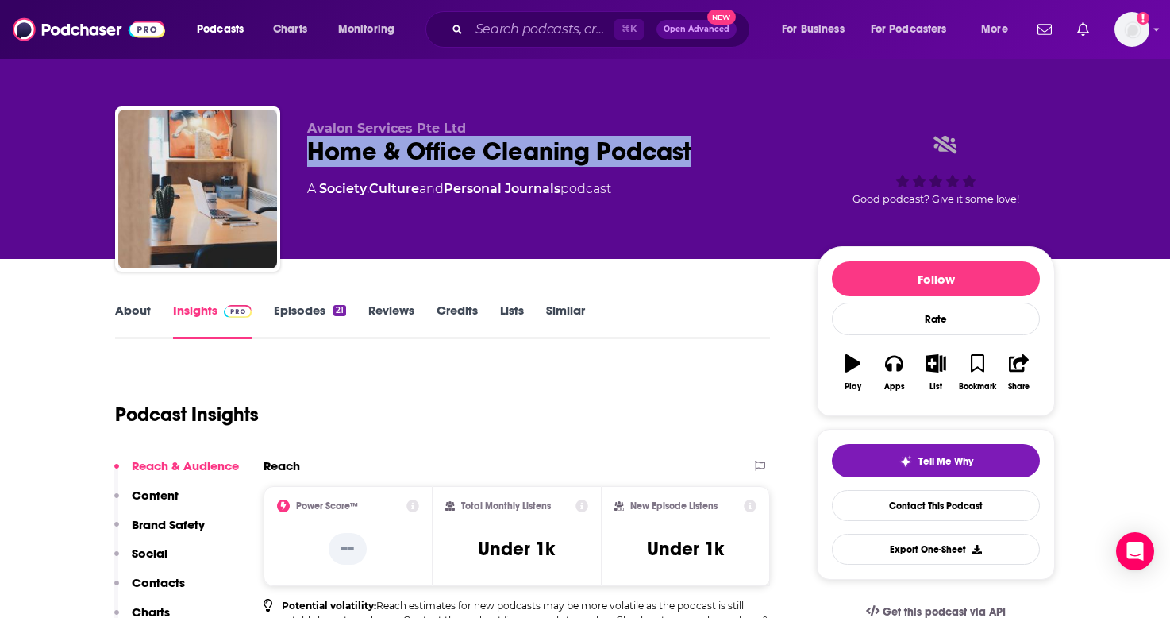
drag, startPoint x: 695, startPoint y: 147, endPoint x: 309, endPoint y: 156, distance: 386.0
click at [309, 156] on div "Home & Office Cleaning Podcast" at bounding box center [549, 151] width 484 height 31
copy h2 "Home & Office Cleaning Podcast"
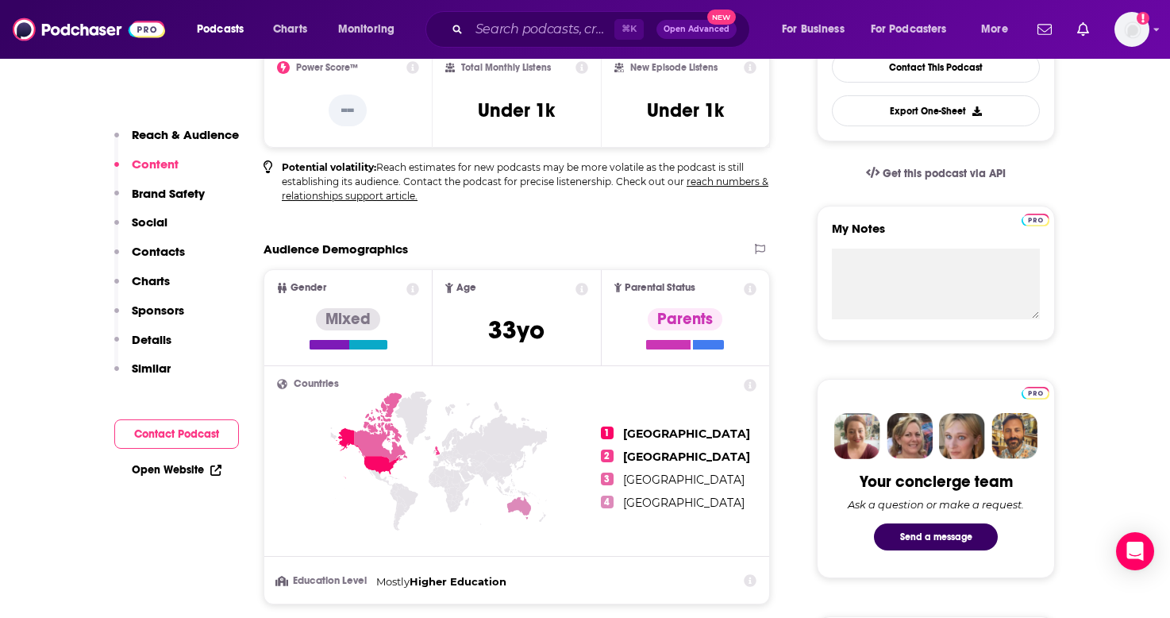
scroll to position [111, 0]
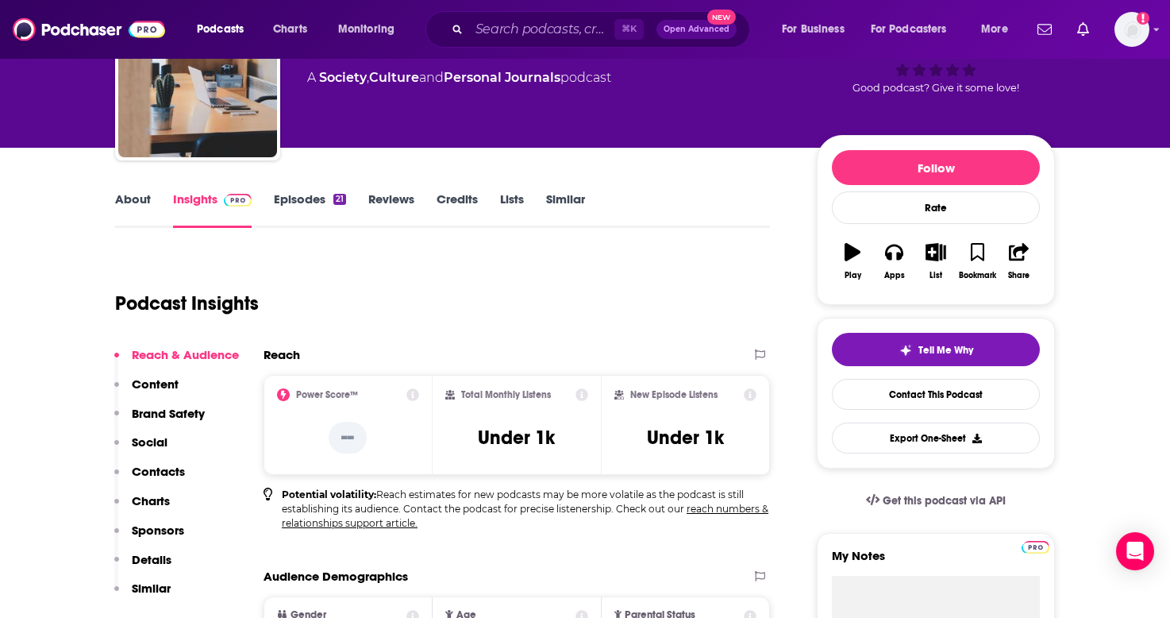
click at [295, 202] on link "Episodes 21" at bounding box center [310, 209] width 72 height 37
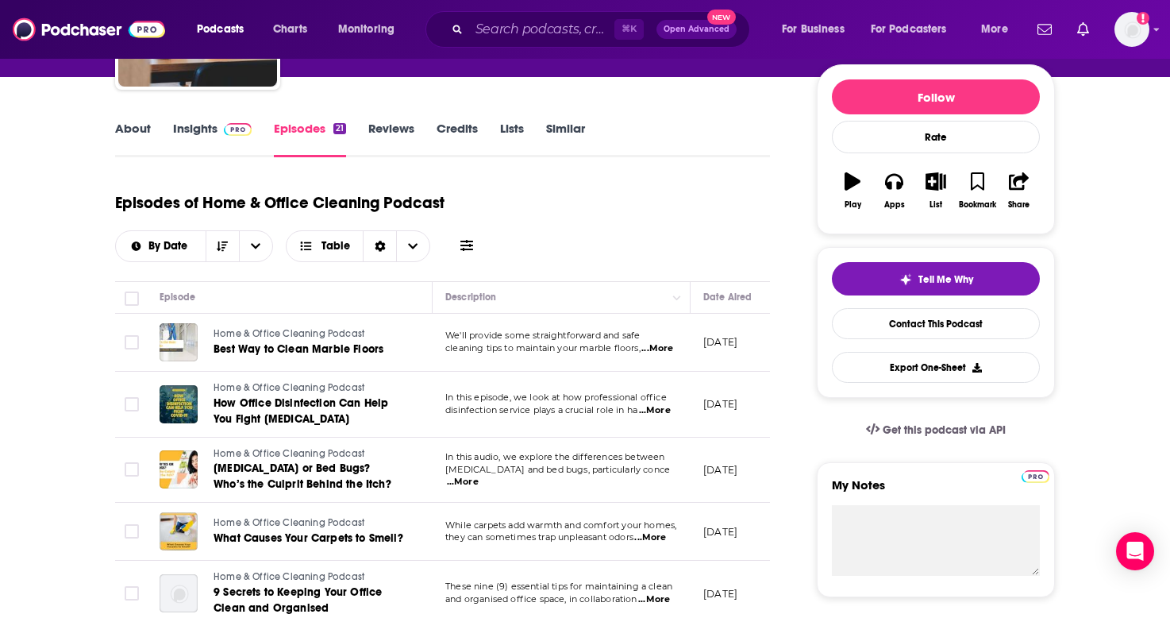
scroll to position [192, 0]
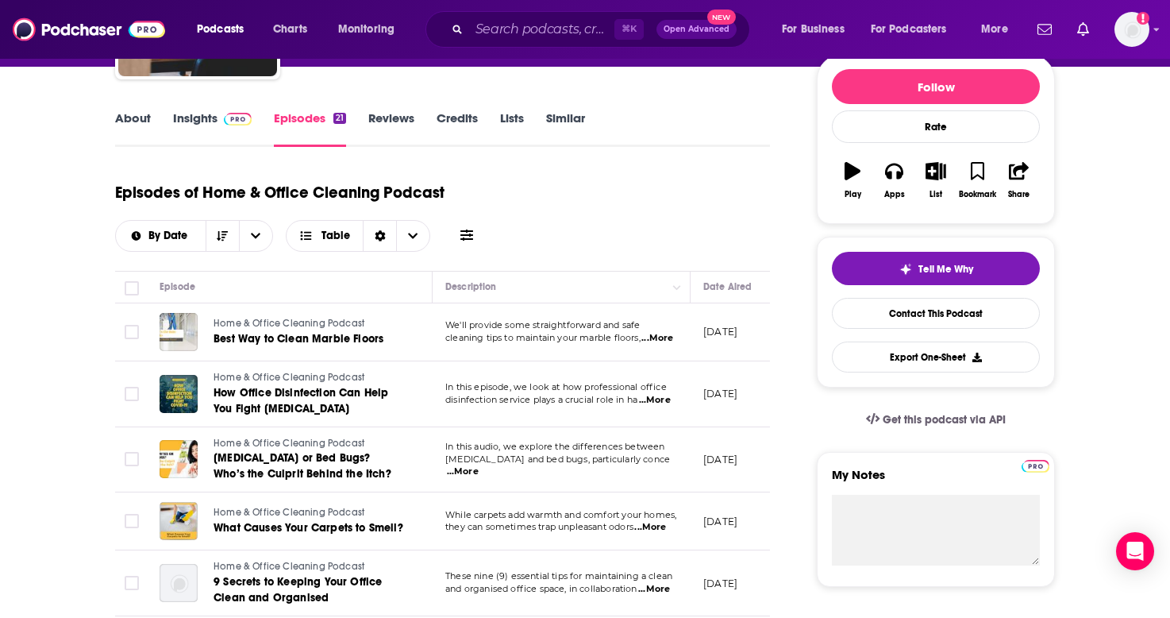
click at [850, 172] on icon "button" at bounding box center [853, 170] width 16 height 17
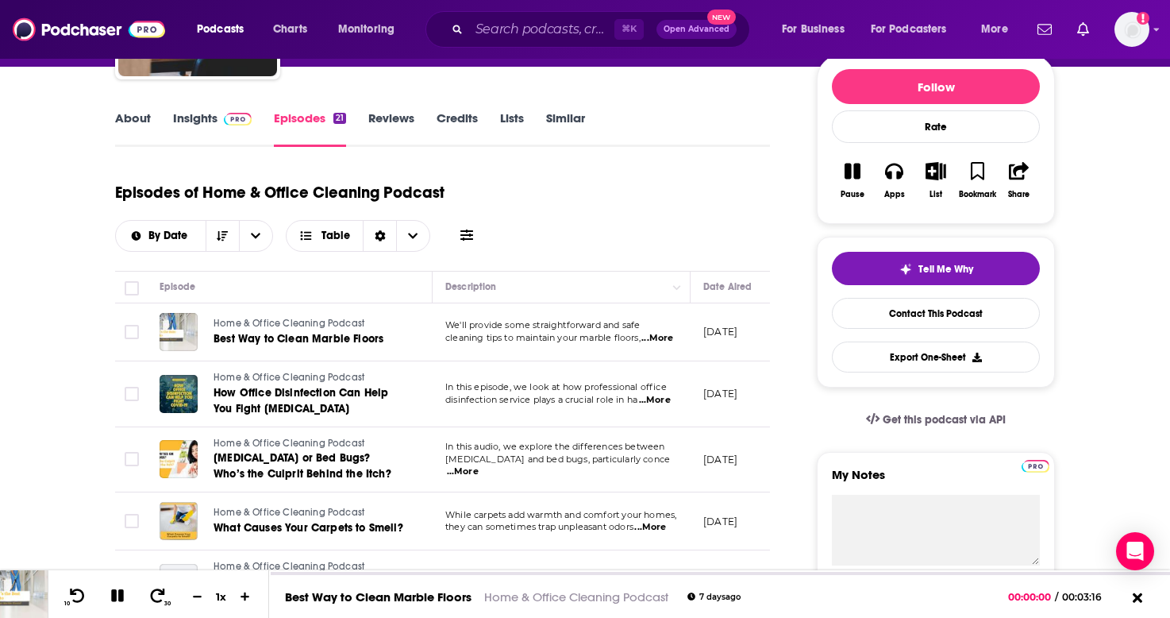
click at [850, 172] on icon "button" at bounding box center [853, 170] width 16 height 17
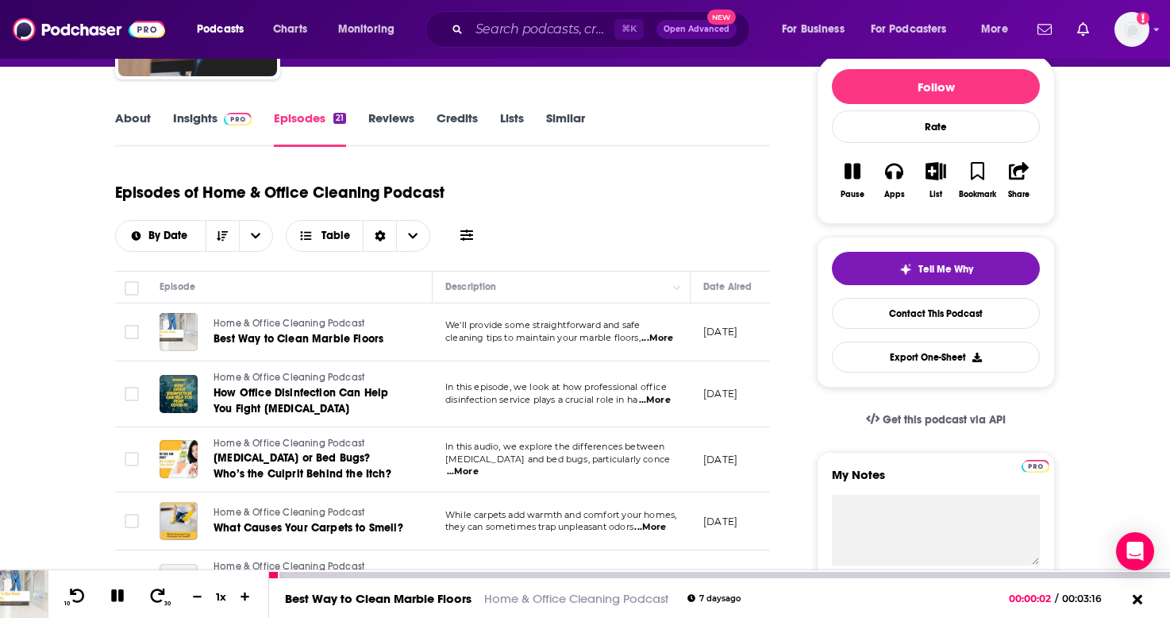
click at [116, 593] on icon at bounding box center [117, 595] width 13 height 13
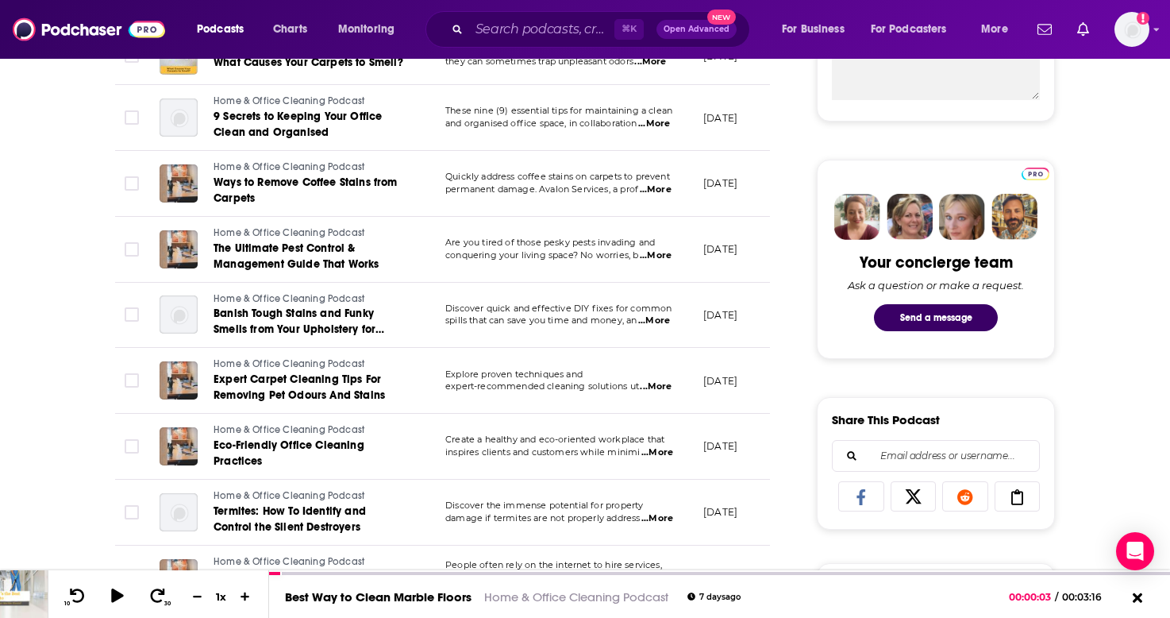
scroll to position [160, 0]
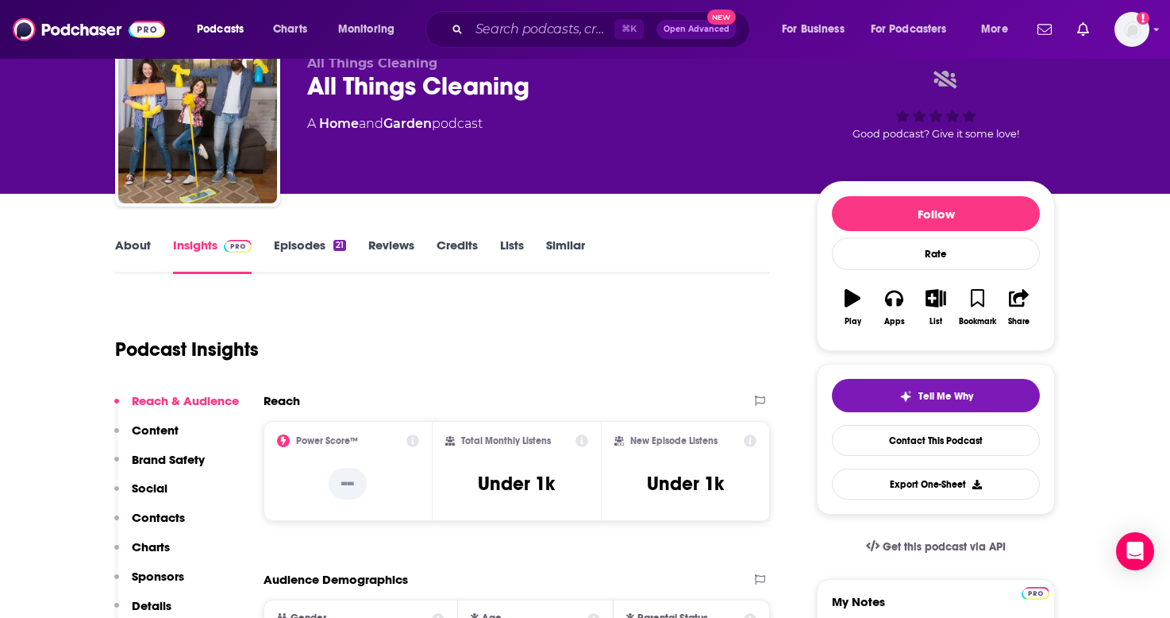
scroll to position [21, 0]
